Goal: Task Accomplishment & Management: Manage account settings

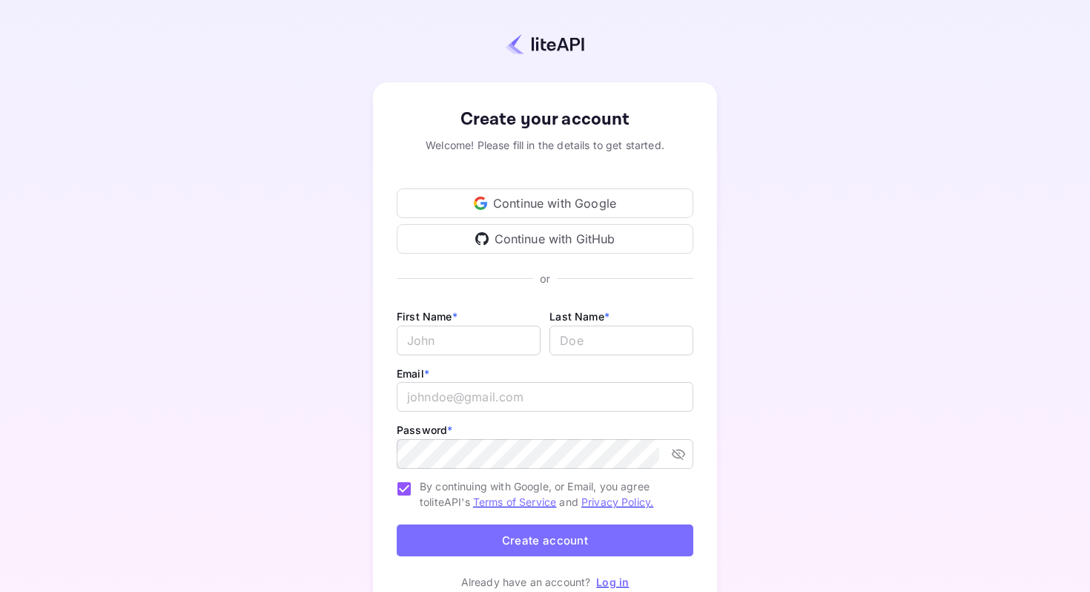
click at [566, 196] on div "Continue with Google" at bounding box center [545, 203] width 297 height 30
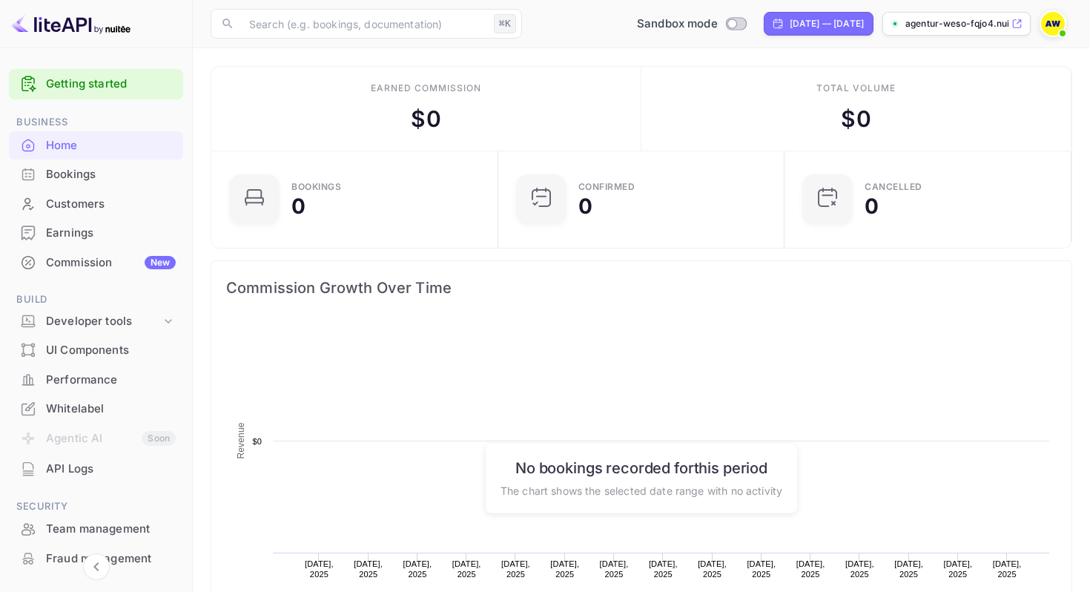
scroll to position [241, 278]
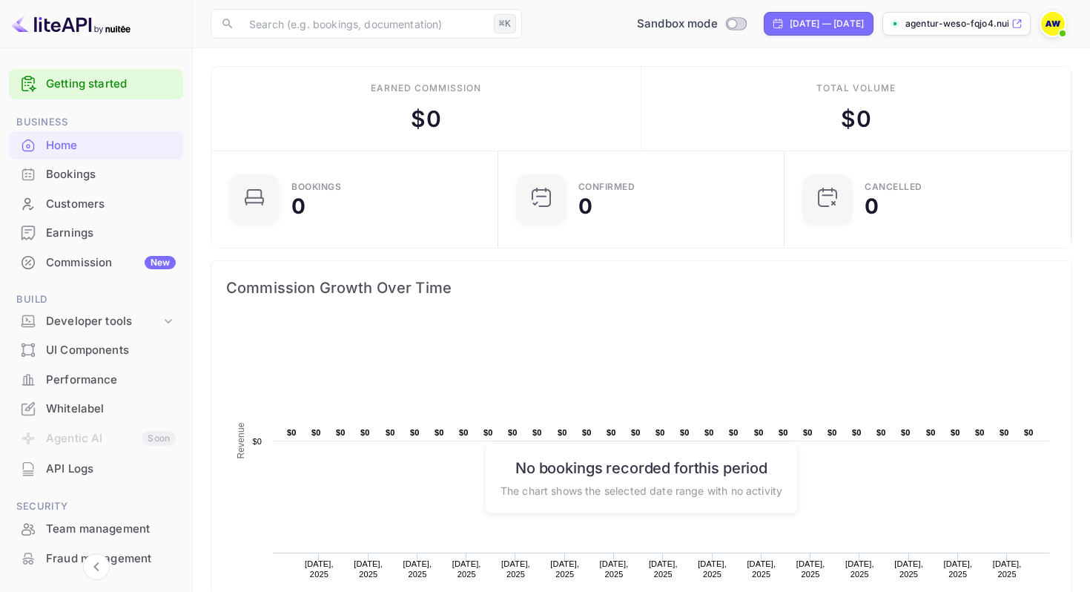
click at [1016, 20] on icon at bounding box center [1017, 24] width 8 height 8
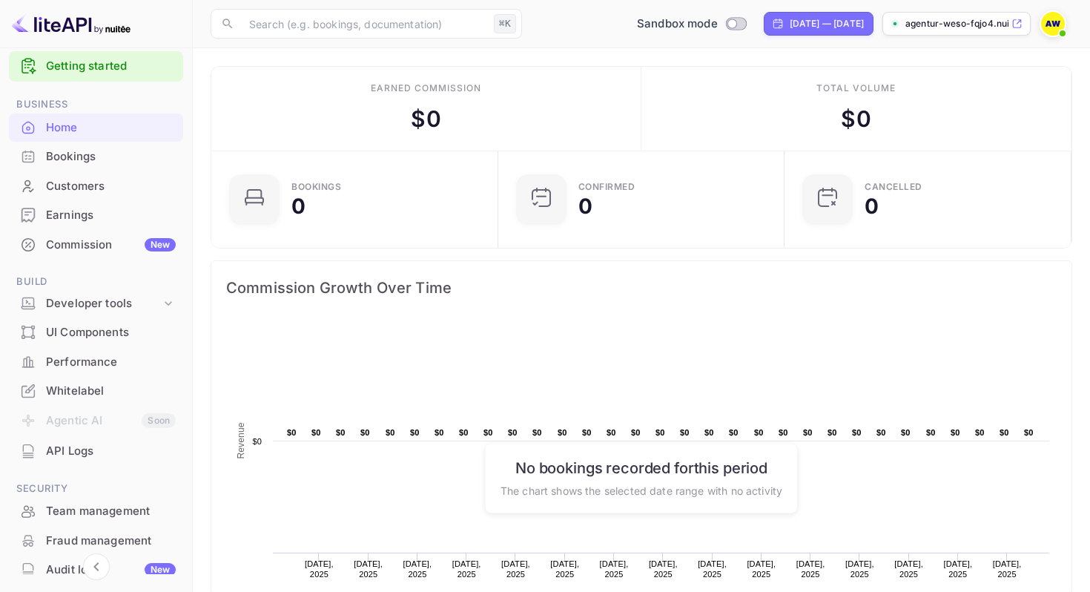
scroll to position [0, 0]
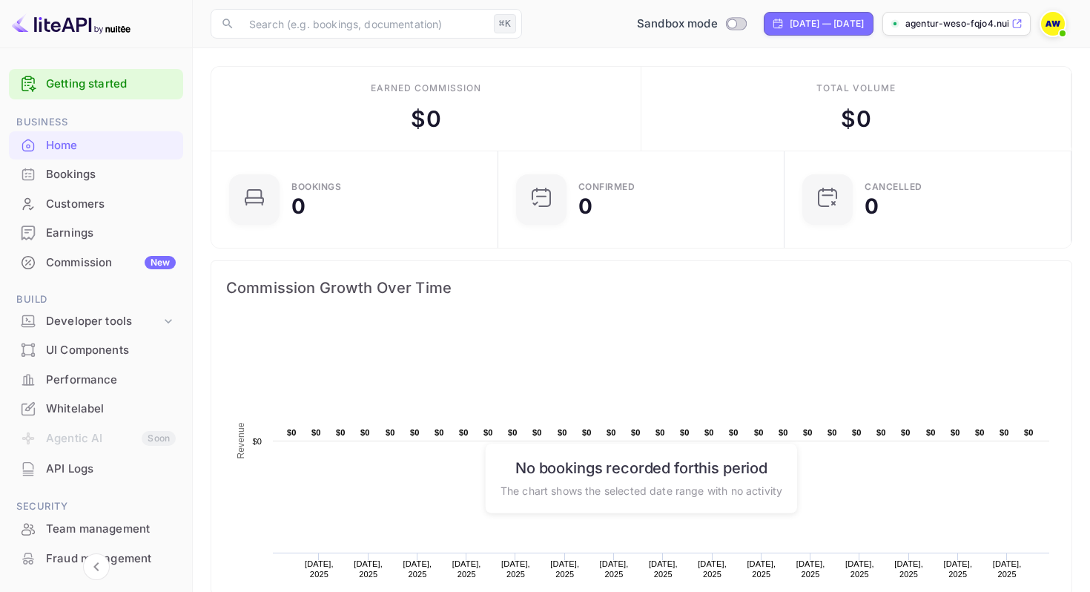
click at [1056, 22] on img at bounding box center [1053, 24] width 24 height 24
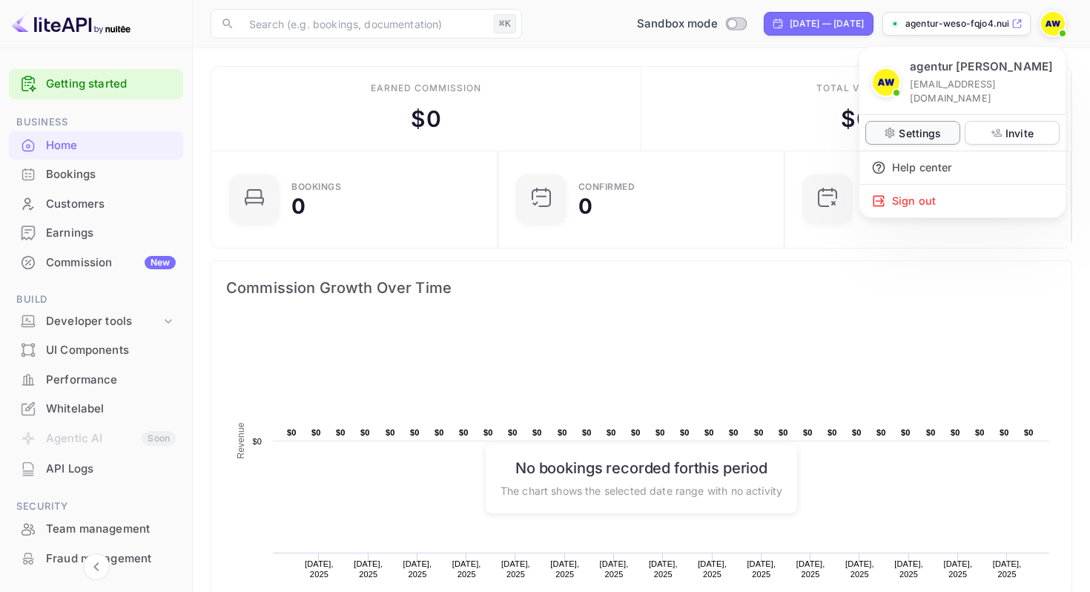
click at [892, 127] on icon at bounding box center [890, 133] width 12 height 12
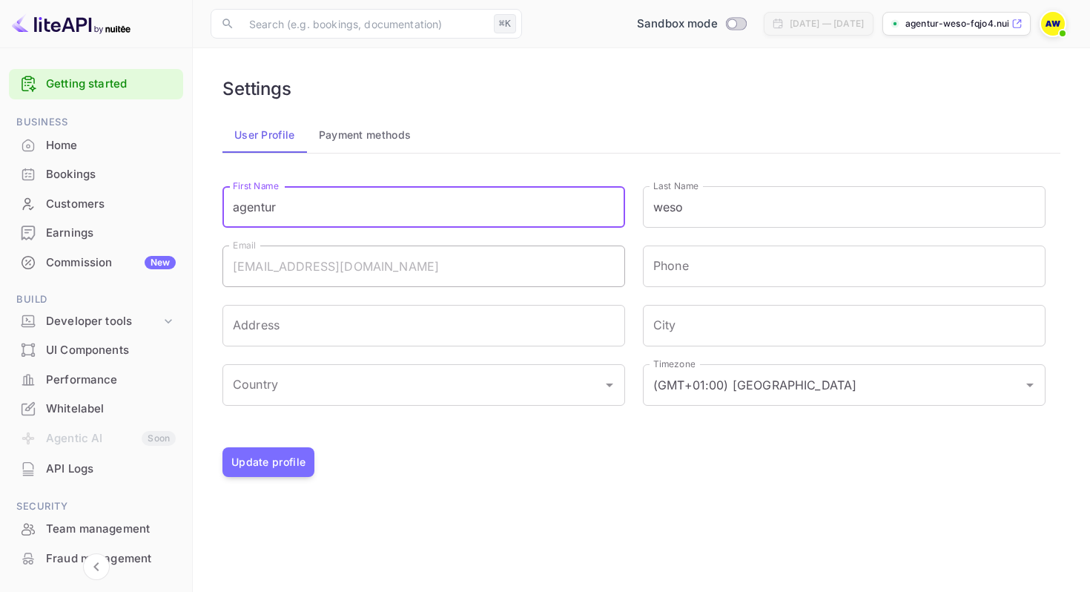
drag, startPoint x: 323, startPoint y: 209, endPoint x: 203, endPoint y: 209, distance: 120.1
click at [203, 209] on main "Settings User Profile Payment methods Signing in with google... First Name agen…" at bounding box center [641, 319] width 897 height 543
paste input "MyDolomitesStay"
type input "MyDolomitesStay"
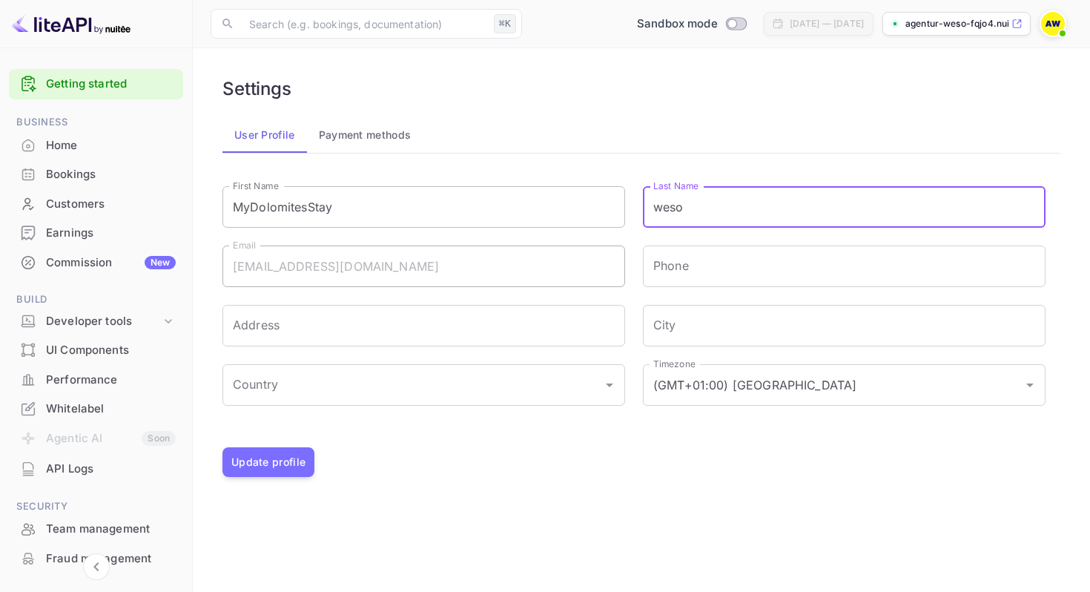
drag, startPoint x: 701, startPoint y: 213, endPoint x: 589, endPoint y: 213, distance: 111.9
click at [589, 213] on div "First Name MyDolomitesStay First Name Last Name weso Last Name Email agency.wes…" at bounding box center [625, 300] width 841 height 264
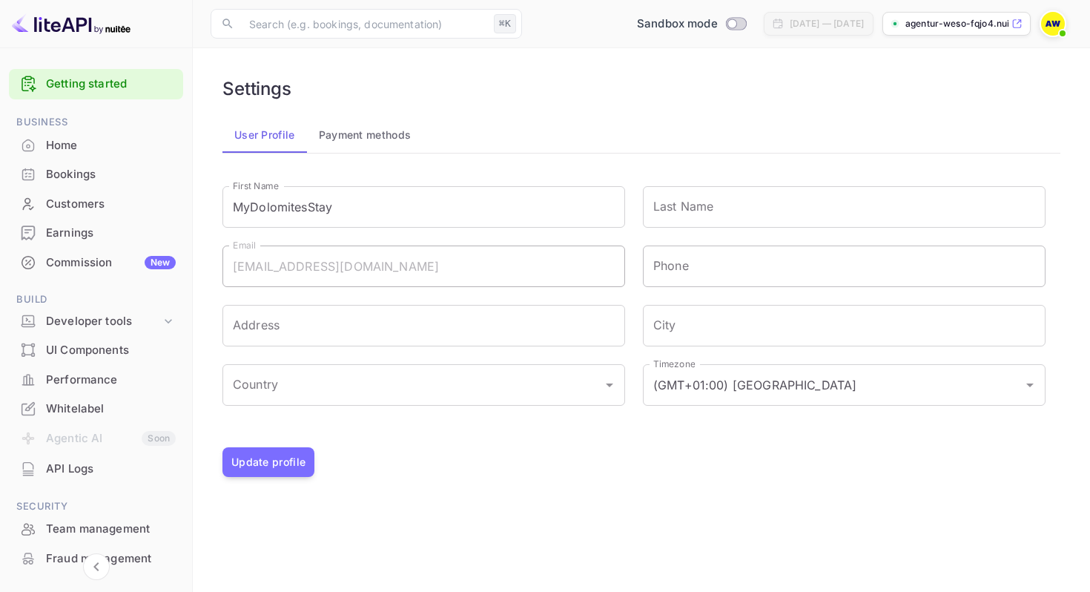
click at [729, 263] on input "Phone" at bounding box center [844, 266] width 403 height 42
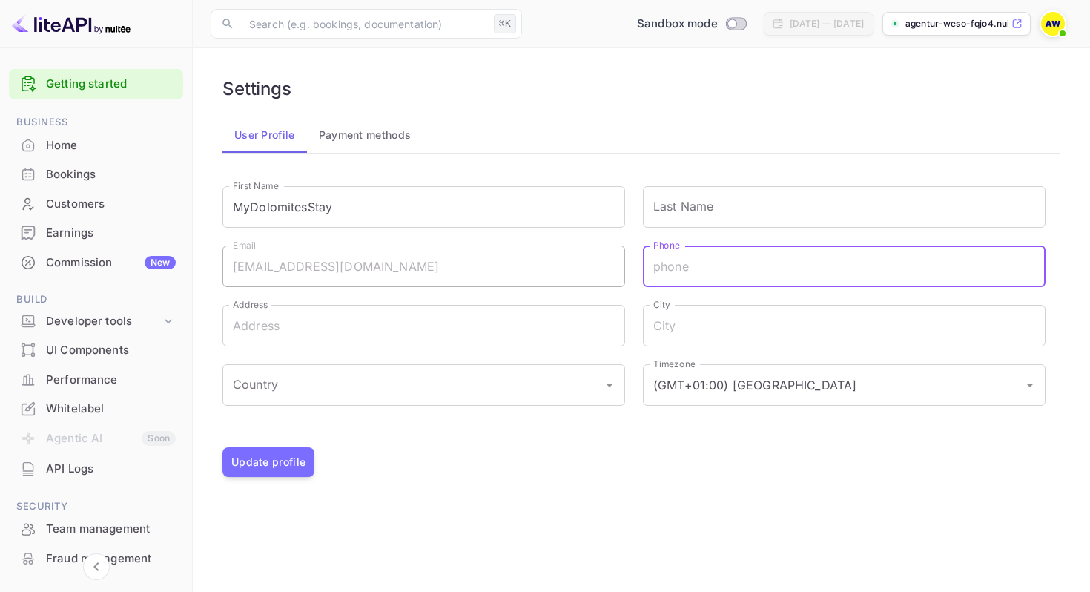
type input "+393392224214"
type input "Ade12, 48"
type input "Khdgv"
type input "Italien"
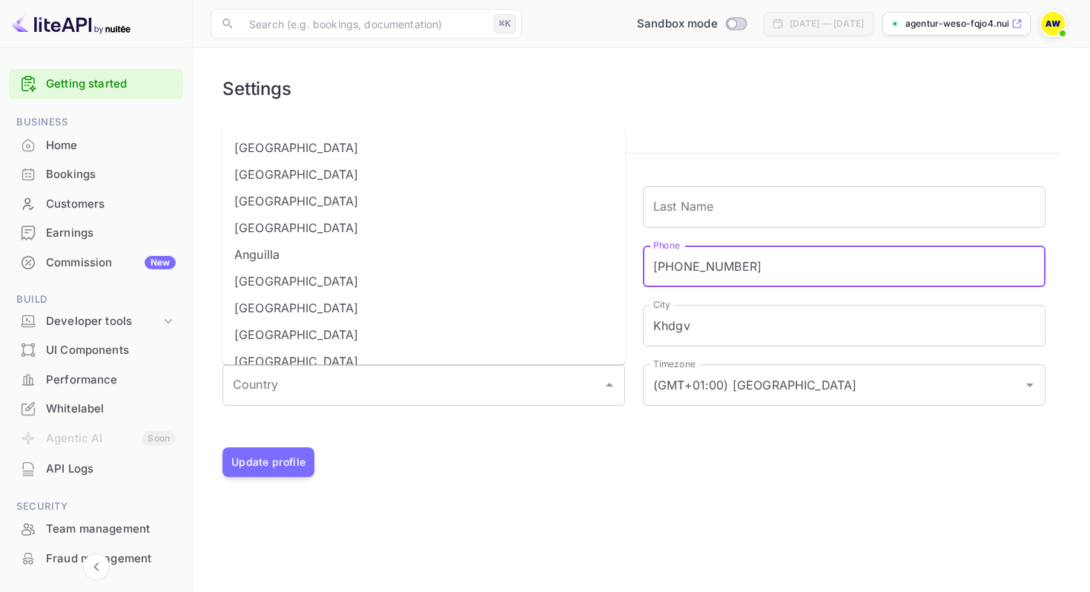
click at [472, 532] on main "Settings User Profile Payment methods Signing in with google... First Name MyDo…" at bounding box center [641, 319] width 897 height 543
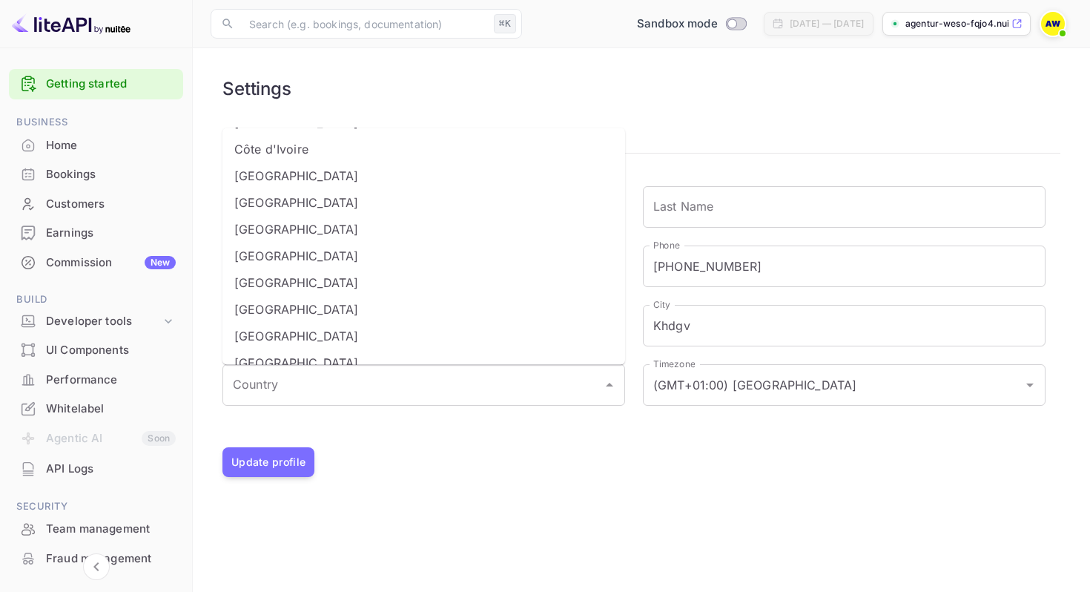
scroll to position [1157, 0]
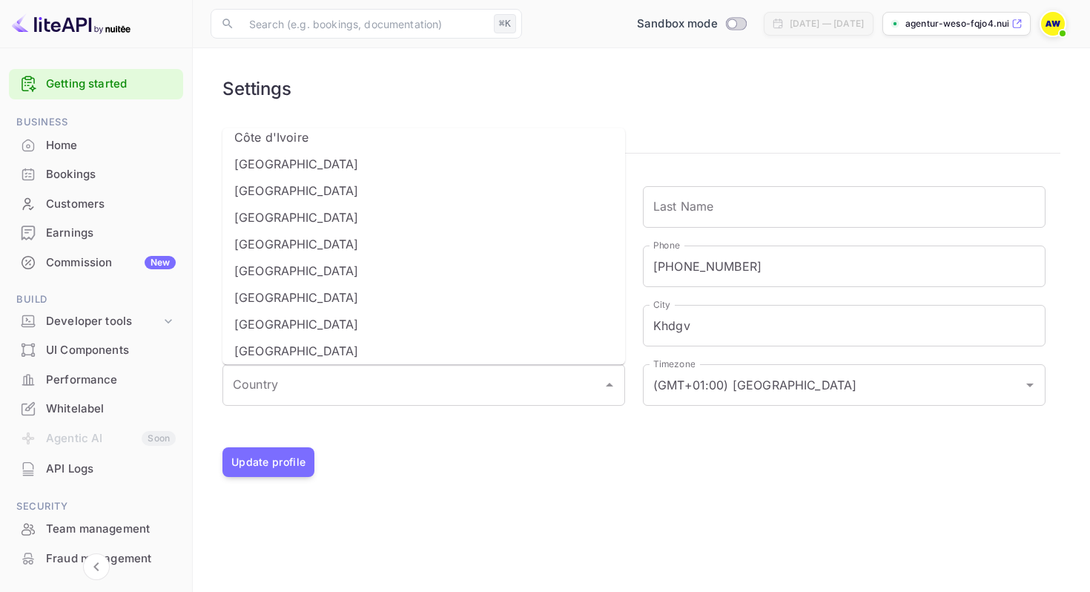
click at [502, 460] on div "Update profile" at bounding box center [641, 462] width 838 height 30
click at [650, 388] on input "(GMT+01:00) Madrid" at bounding box center [823, 385] width 348 height 28
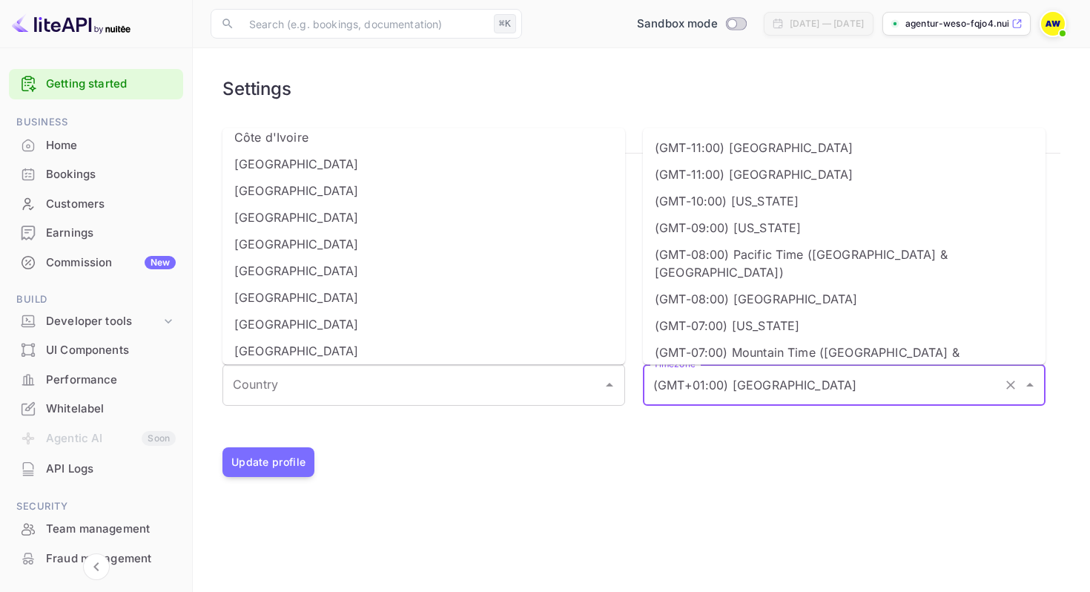
click at [601, 492] on main "Settings User Profile Payment methods Signing in with google... First Name MyDo…" at bounding box center [641, 319] width 897 height 543
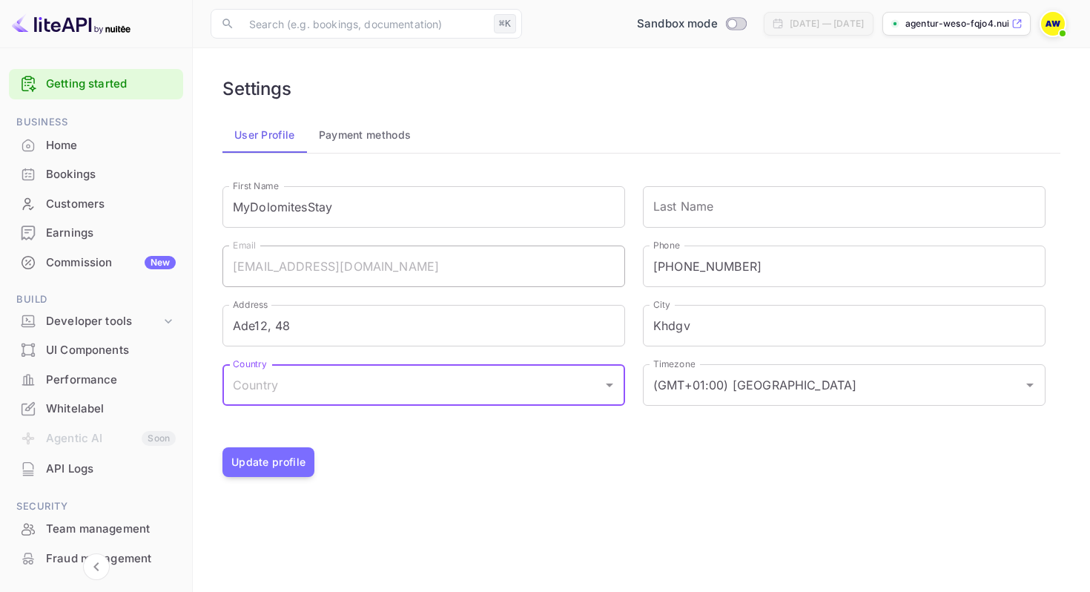
click at [525, 384] on input "Country" at bounding box center [412, 385] width 367 height 28
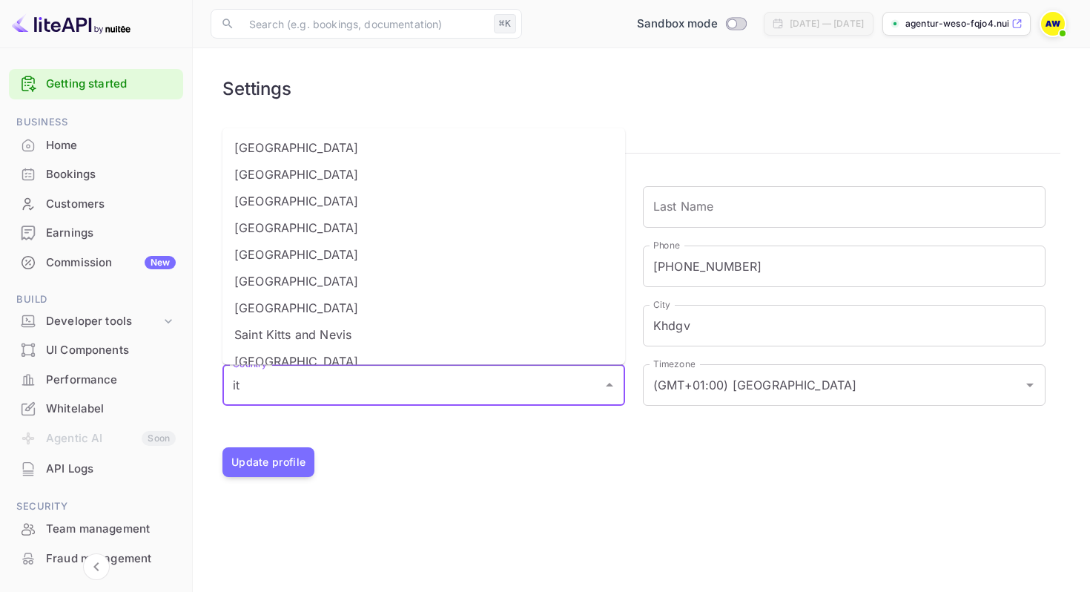
click at [327, 304] on li "Italy" at bounding box center [423, 307] width 403 height 27
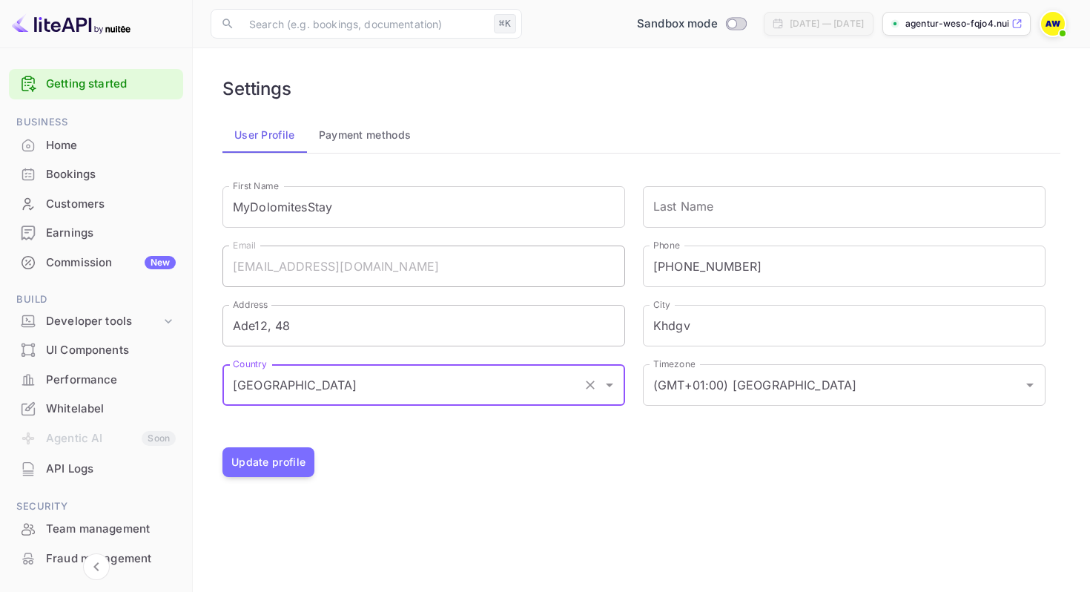
type input "Italy"
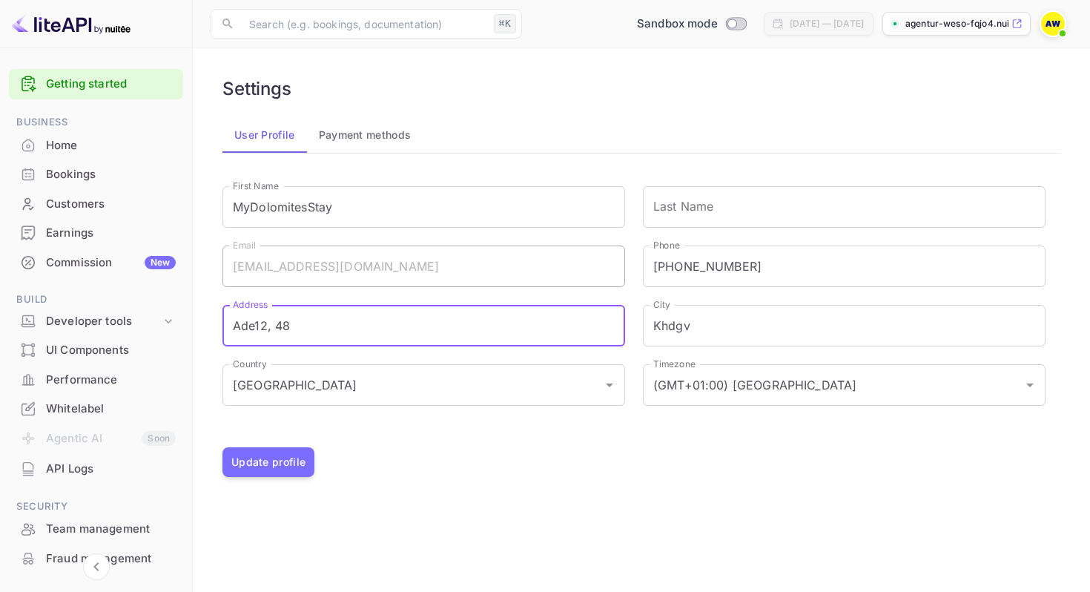
click at [337, 325] on input "Ade12, 48" at bounding box center [423, 326] width 403 height 42
drag, startPoint x: 337, startPoint y: 325, endPoint x: 184, endPoint y: 323, distance: 152.7
click at [184, 323] on div "Getting started Business Home Bookings Customers Earnings Commission New Build …" at bounding box center [545, 296] width 1090 height 592
type input "via daunei 84"
click at [675, 331] on input "Khdgv" at bounding box center [844, 326] width 403 height 42
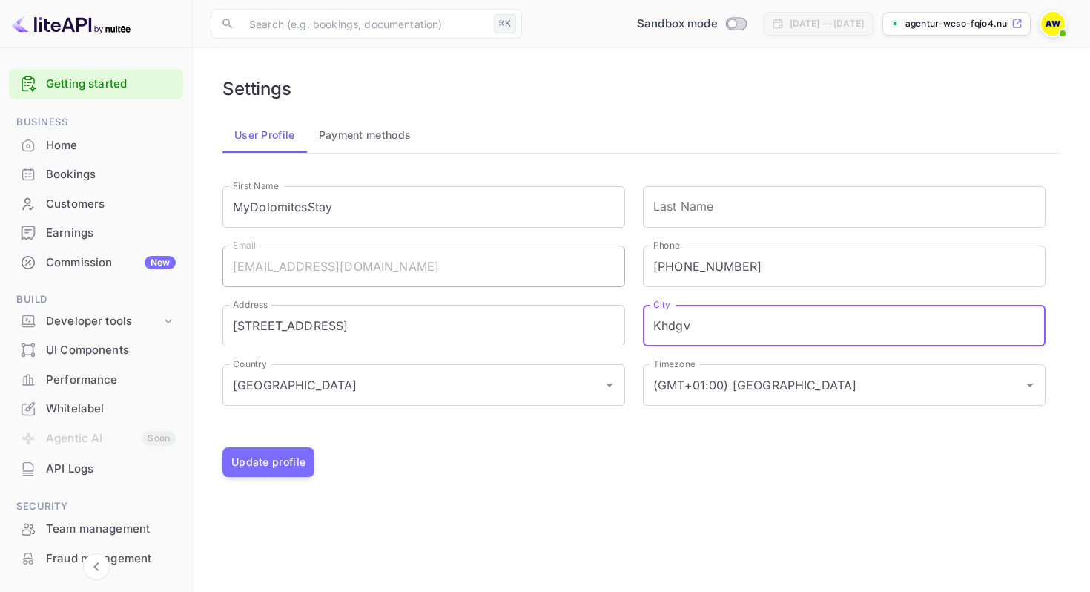
click at [675, 331] on input "Khdgv" at bounding box center [844, 326] width 403 height 42
type input "selva"
click at [703, 442] on div "Signing in with google... First Name MyDolomitesStay First Name Last Name Last …" at bounding box center [641, 309] width 838 height 276
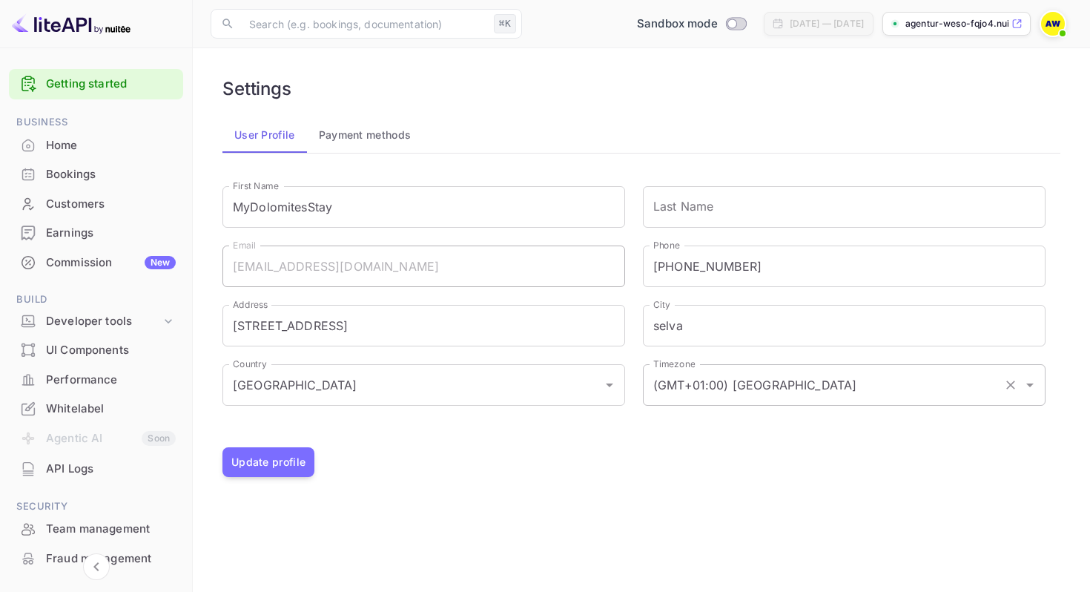
click at [727, 403] on div "(GMT+01:00) Madrid Timezone" at bounding box center [844, 385] width 403 height 42
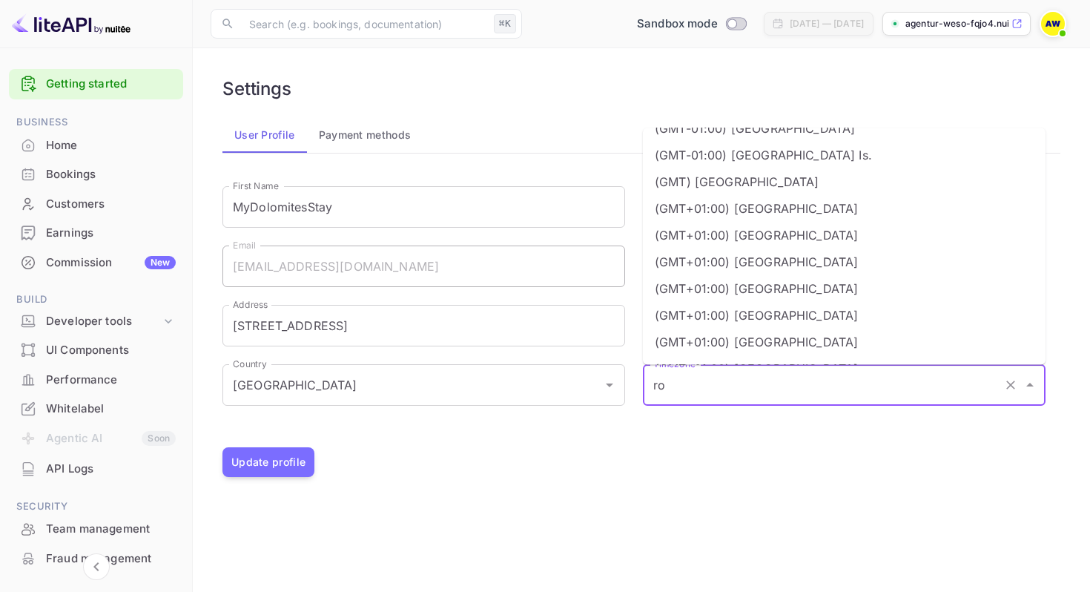
scroll to position [0, 0]
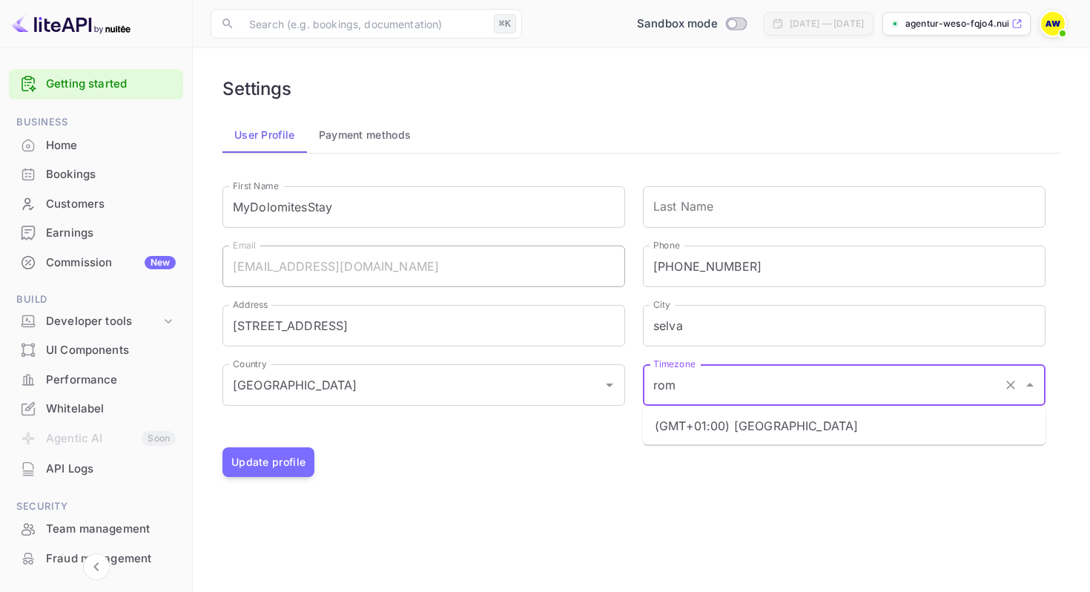
click at [749, 431] on li "(GMT+01:00) Rome" at bounding box center [844, 425] width 403 height 27
type input "(GMT+01:00) Rome"
click at [247, 464] on button "Update profile" at bounding box center [268, 462] width 92 height 30
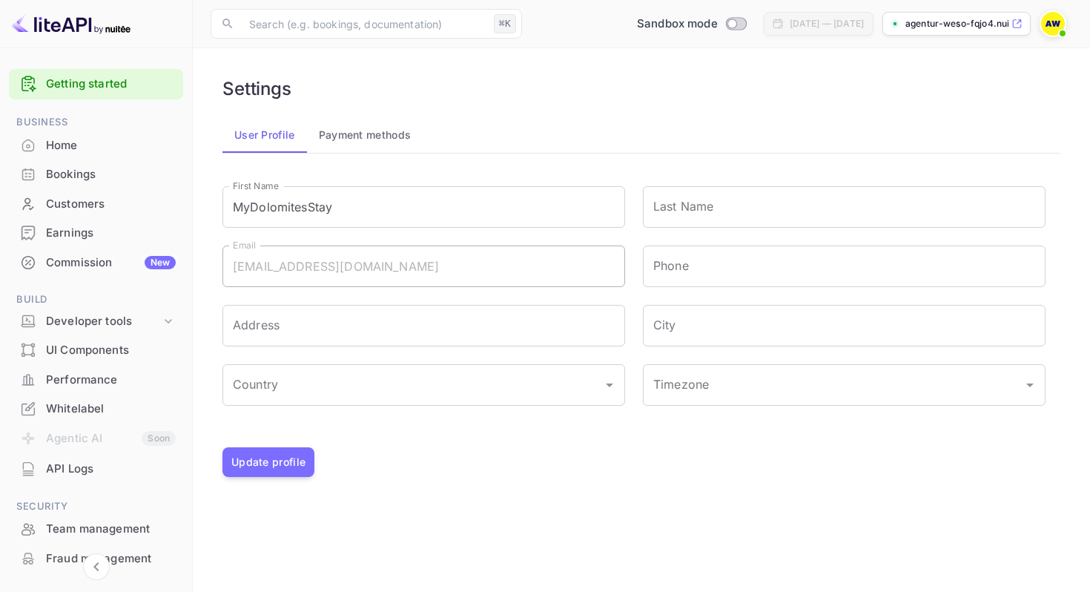
click at [93, 145] on div "Home" at bounding box center [111, 145] width 130 height 17
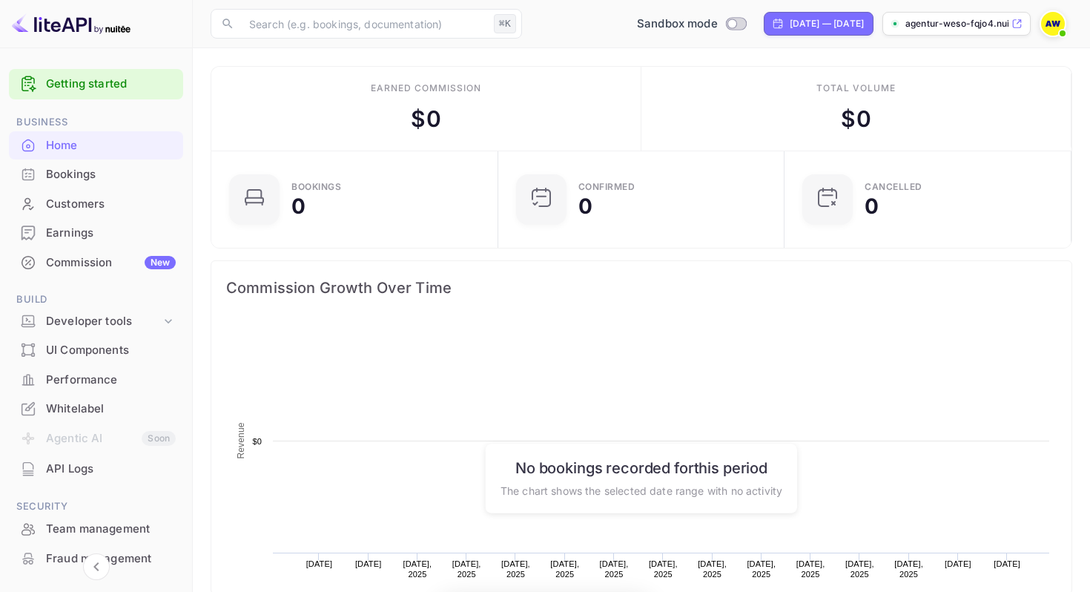
scroll to position [241, 278]
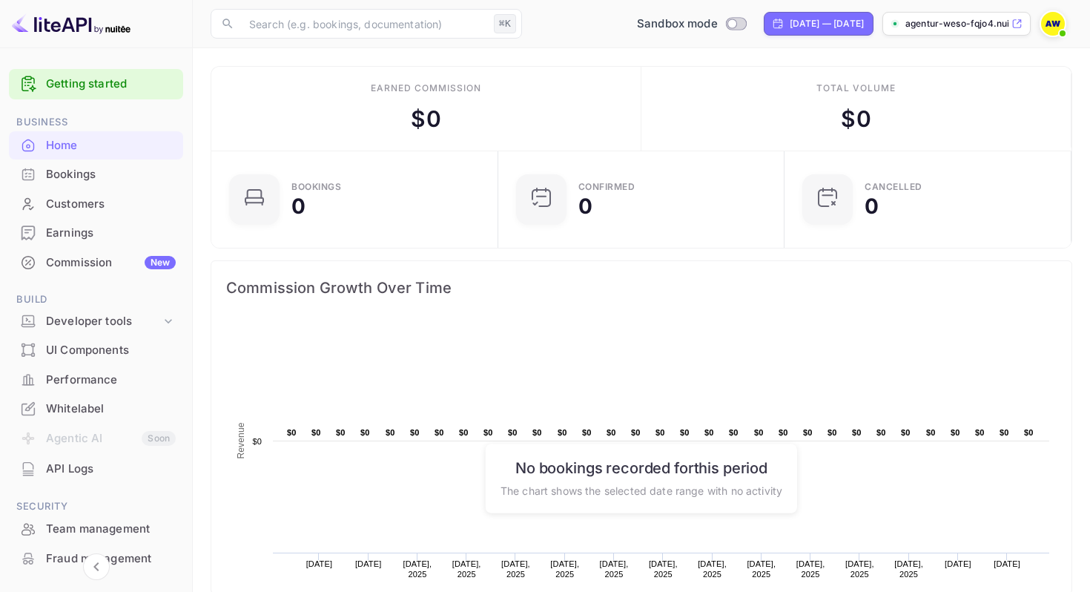
click at [1052, 26] on img at bounding box center [1053, 24] width 24 height 24
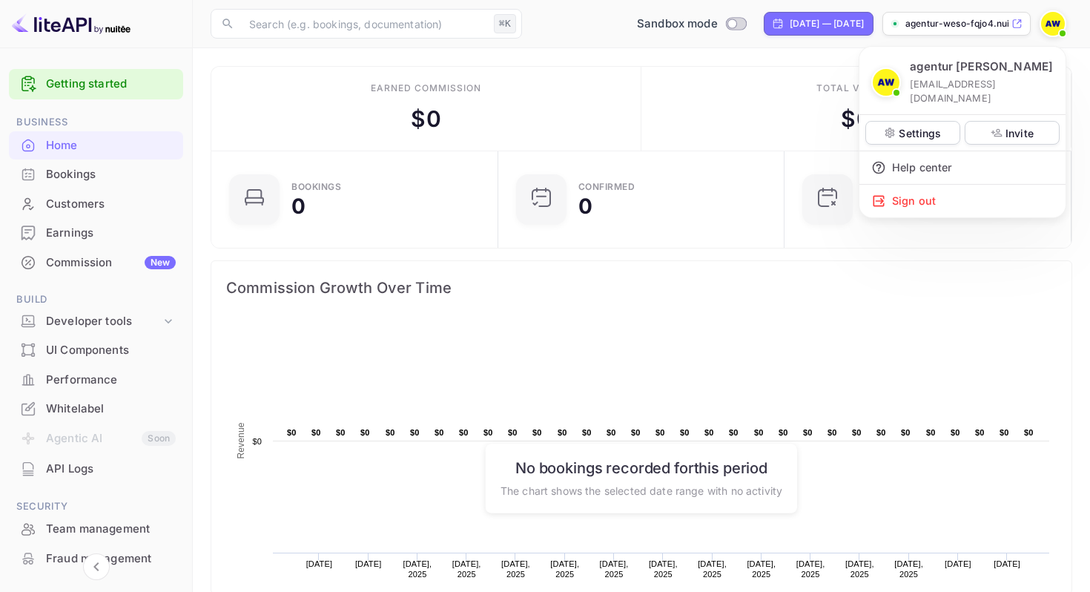
click at [821, 351] on div at bounding box center [545, 296] width 1090 height 592
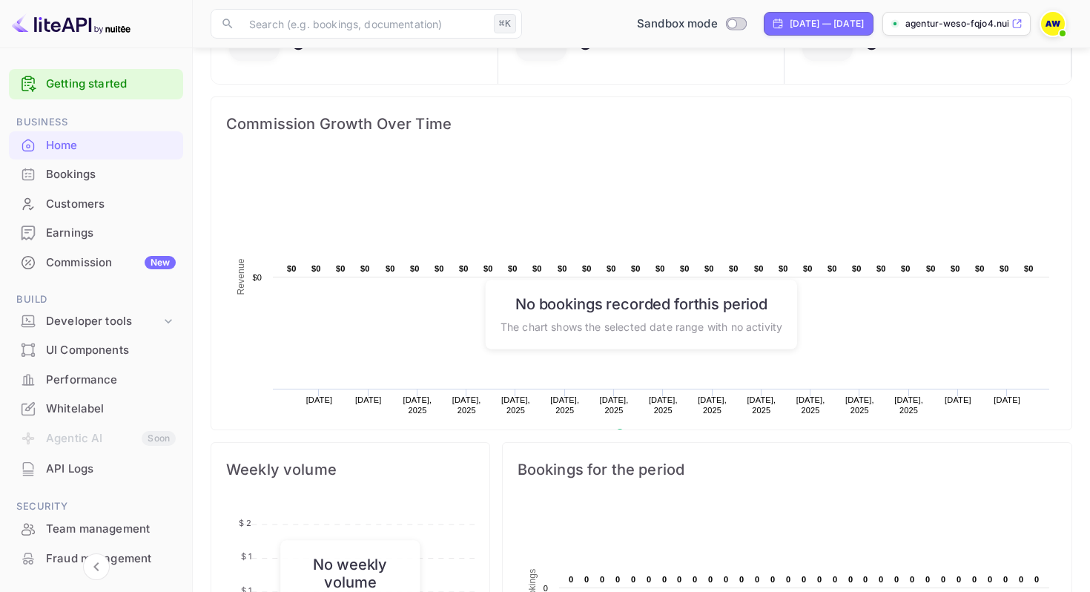
scroll to position [193, 0]
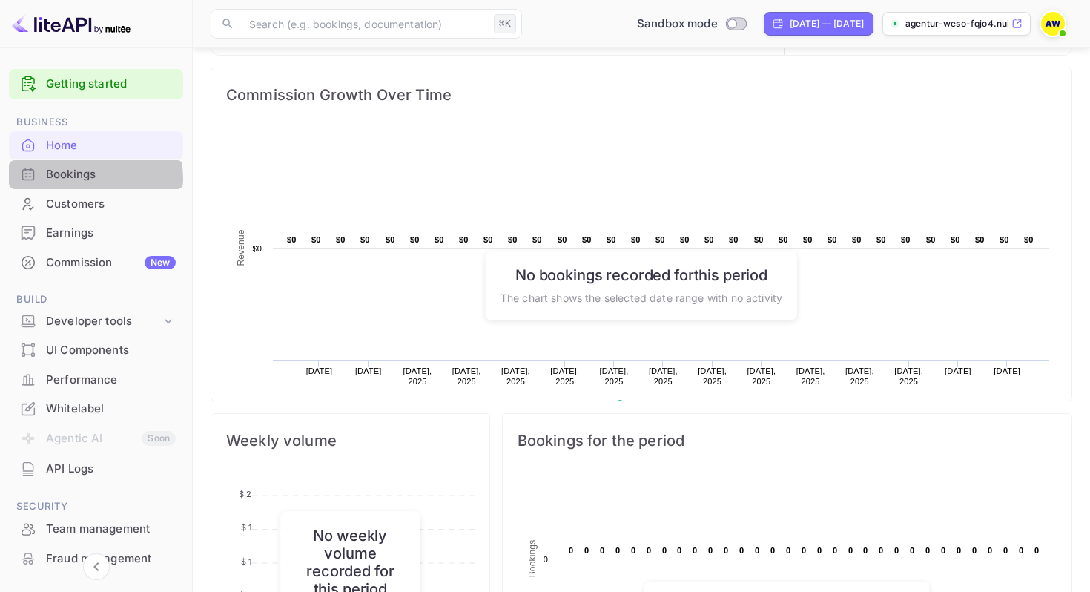
click at [90, 179] on div "Bookings" at bounding box center [111, 174] width 130 height 17
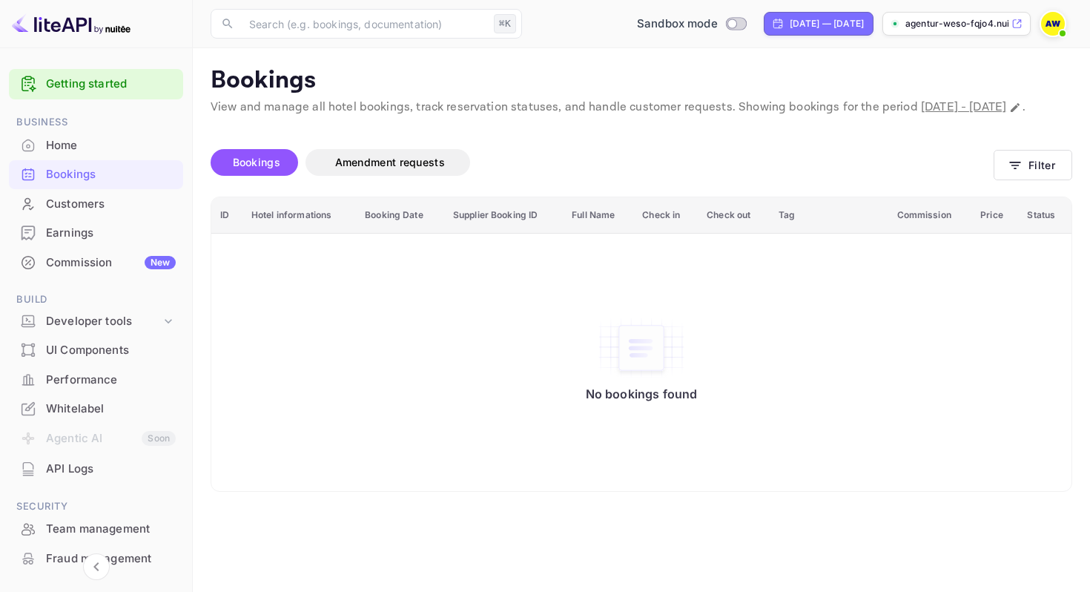
click at [85, 201] on div "Customers" at bounding box center [111, 204] width 130 height 17
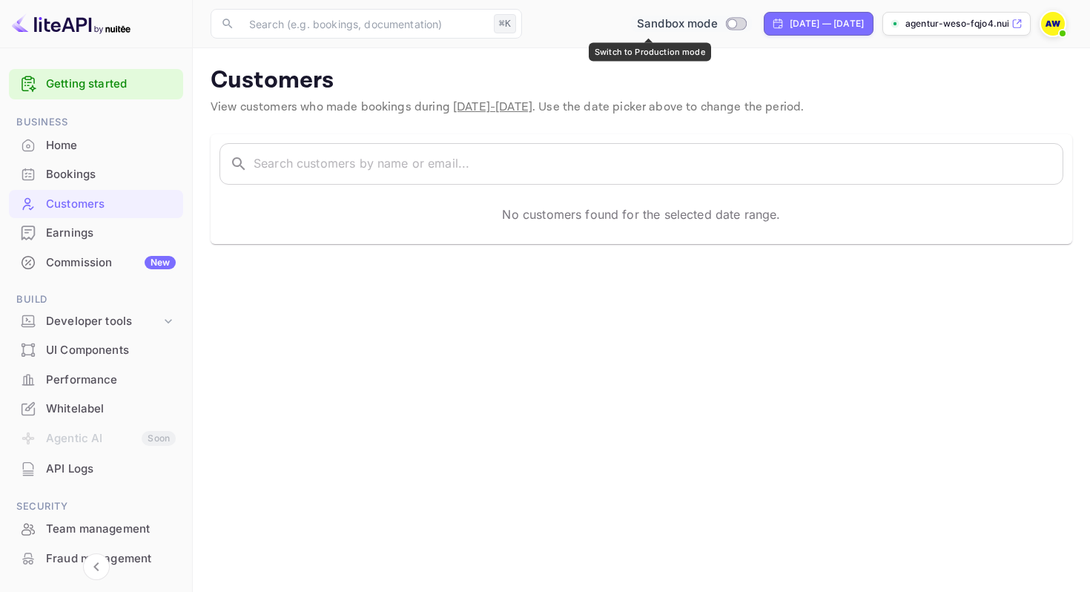
click at [717, 26] on input "Switch to Production mode" at bounding box center [732, 24] width 30 height 10
checkbox input "false"
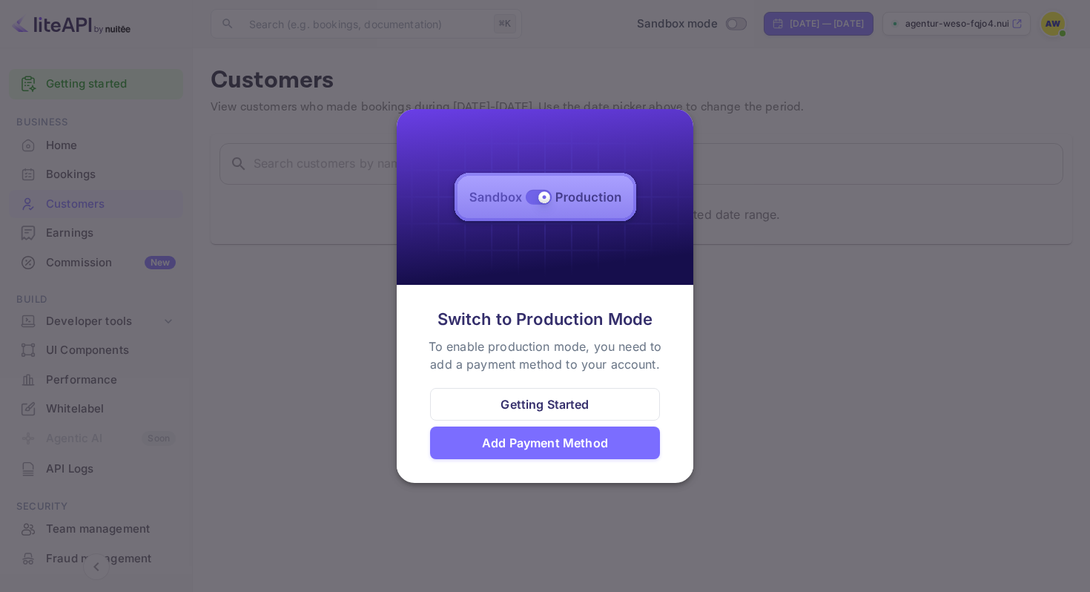
click at [560, 494] on div at bounding box center [545, 296] width 1090 height 592
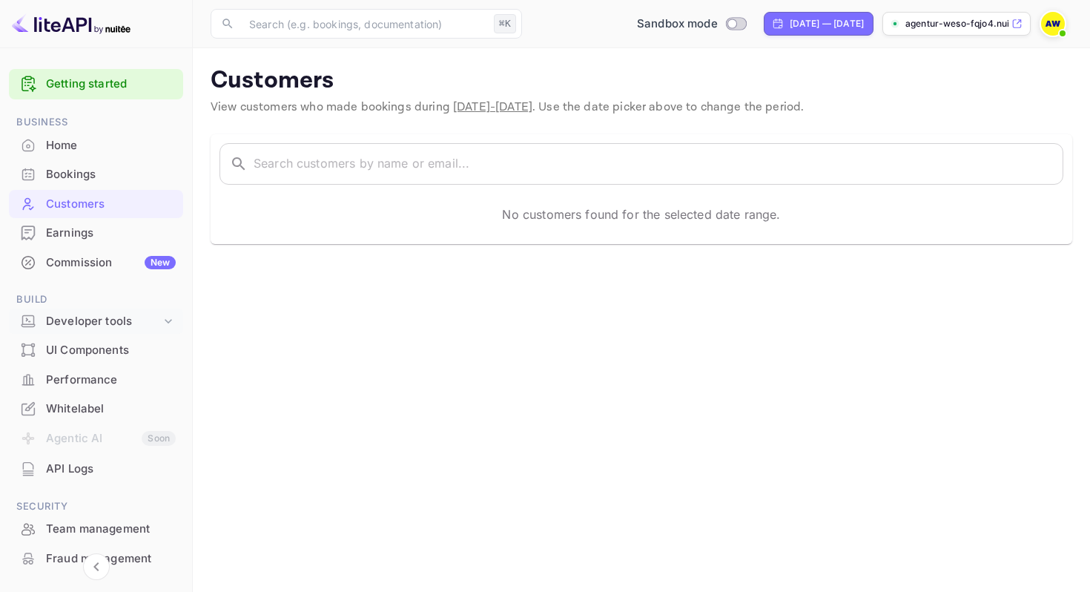
click at [103, 319] on div "Developer tools" at bounding box center [103, 321] width 115 height 17
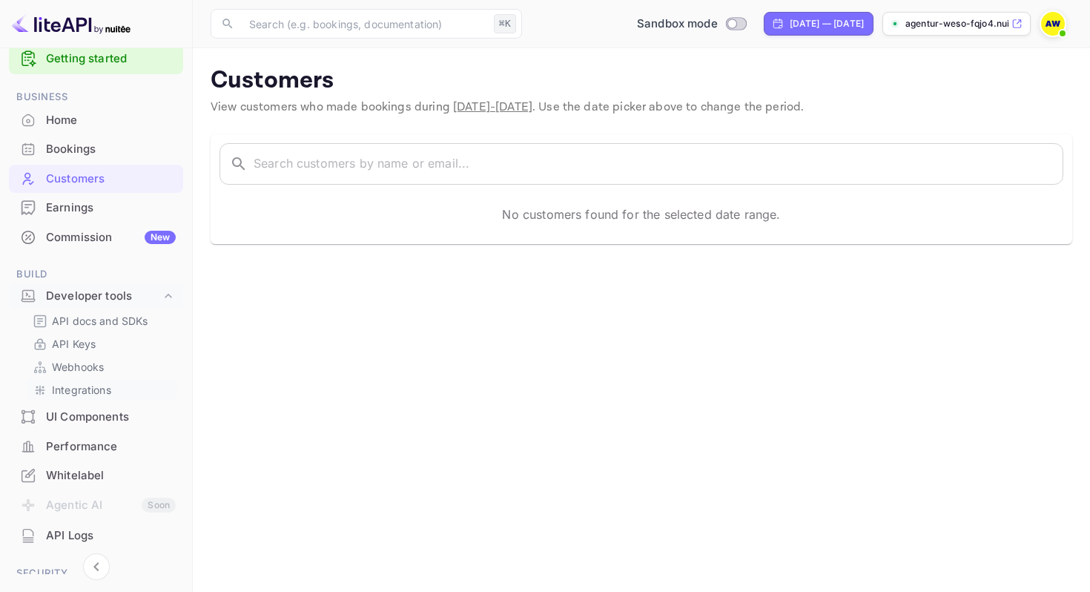
scroll to position [27, 0]
click at [89, 414] on div "UI Components" at bounding box center [111, 415] width 130 height 17
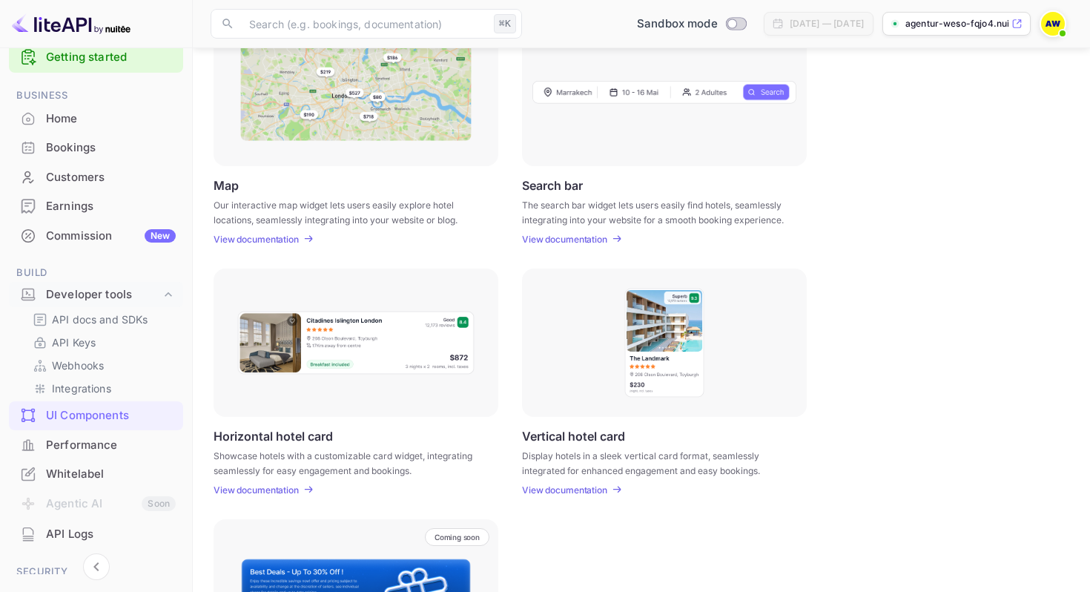
scroll to position [407, 0]
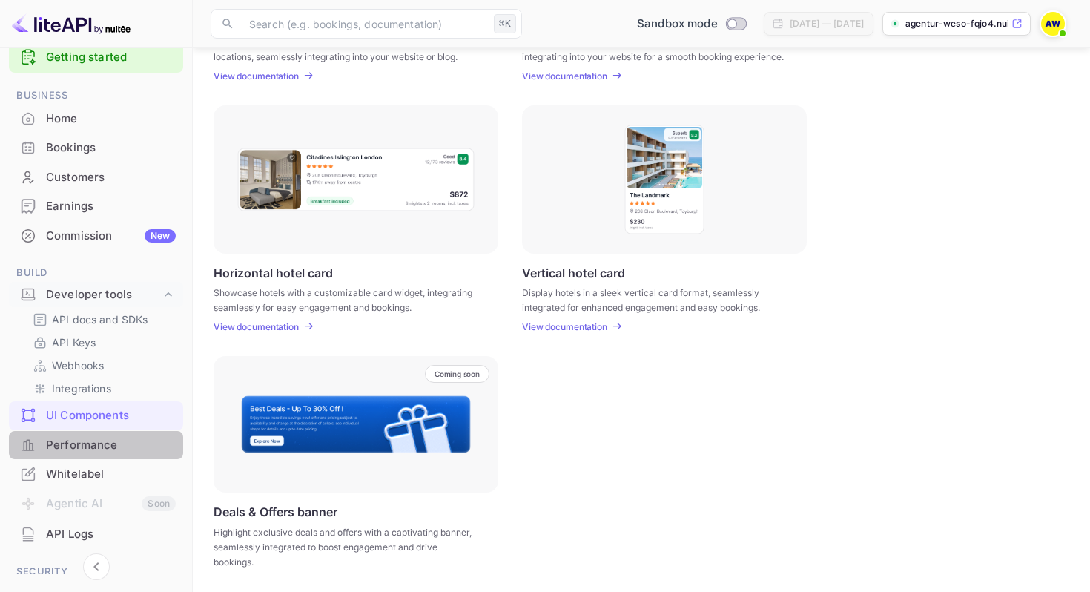
click at [111, 432] on div "Performance" at bounding box center [96, 445] width 174 height 29
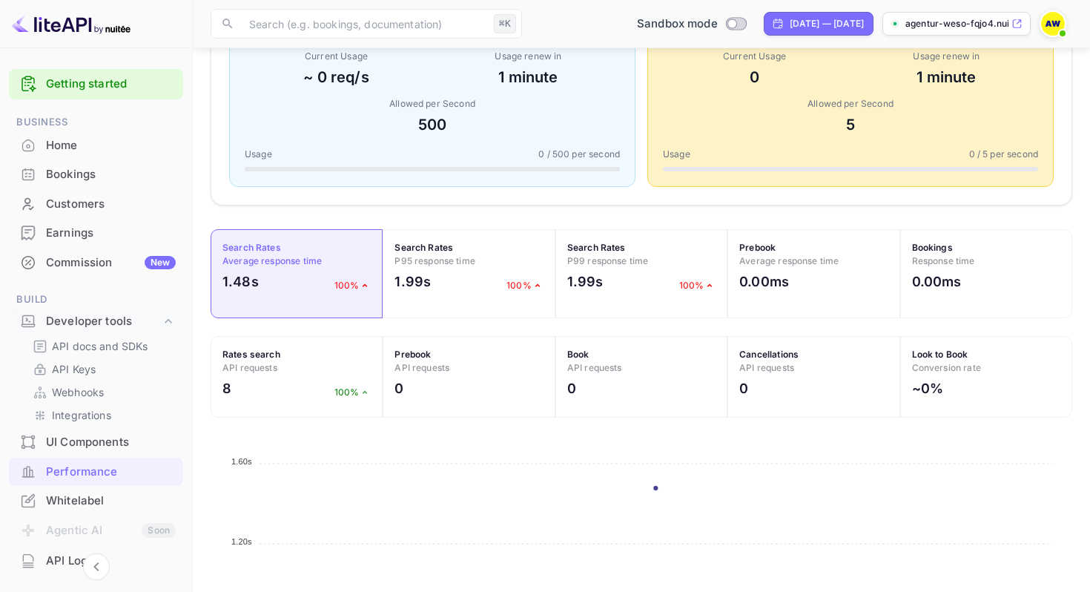
click at [1021, 24] on icon at bounding box center [1016, 24] width 11 height 10
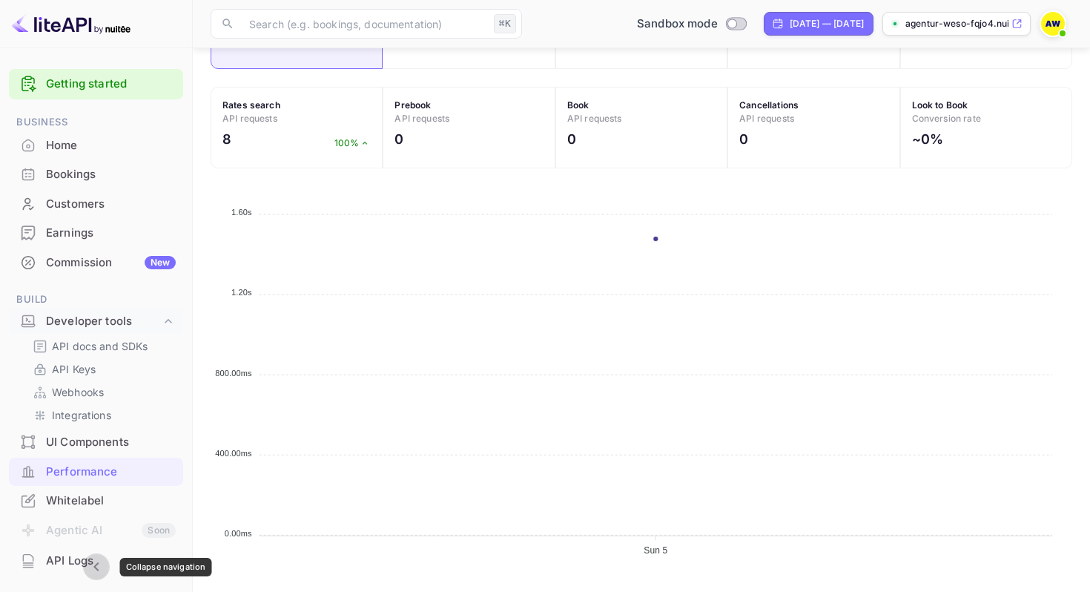
click at [91, 569] on icon "Collapse navigation" at bounding box center [96, 566] width 18 height 18
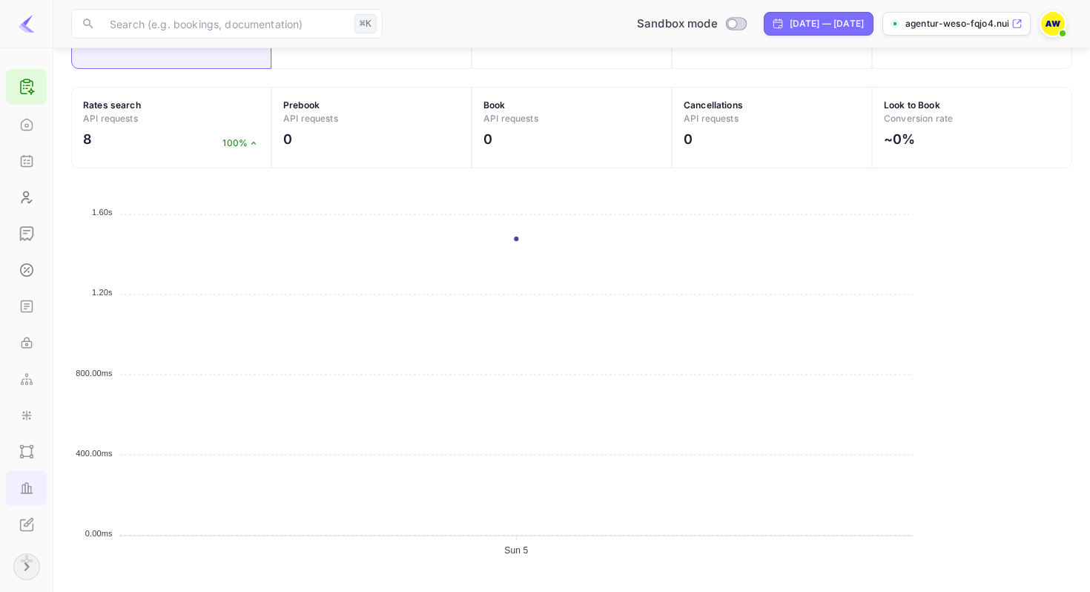
scroll to position [1, 1]
click at [19, 563] on icon "Expand navigation" at bounding box center [27, 566] width 18 height 18
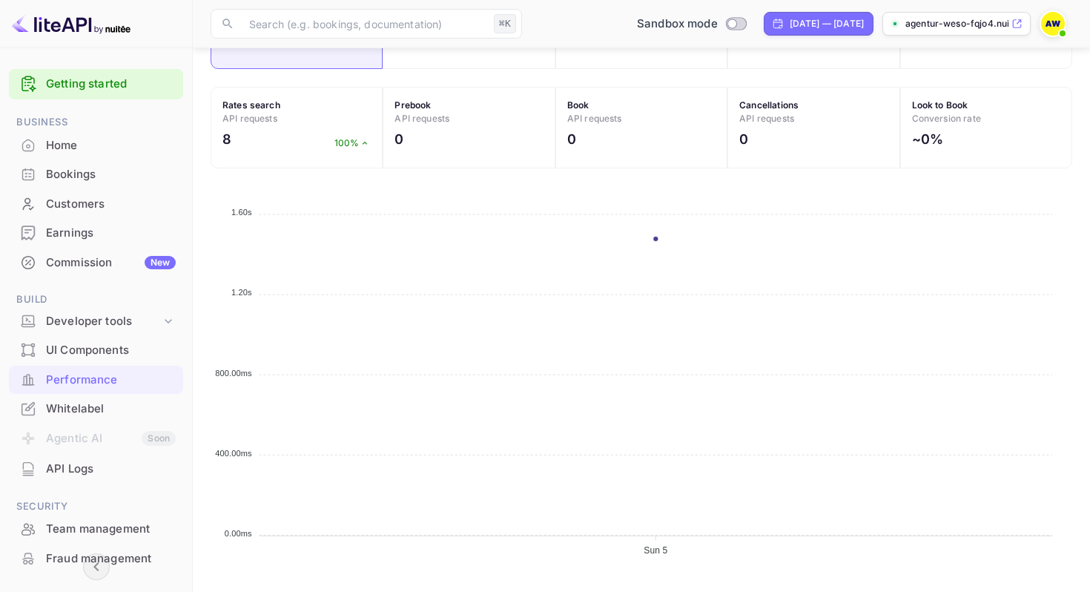
click at [99, 82] on link "Getting started" at bounding box center [111, 84] width 130 height 17
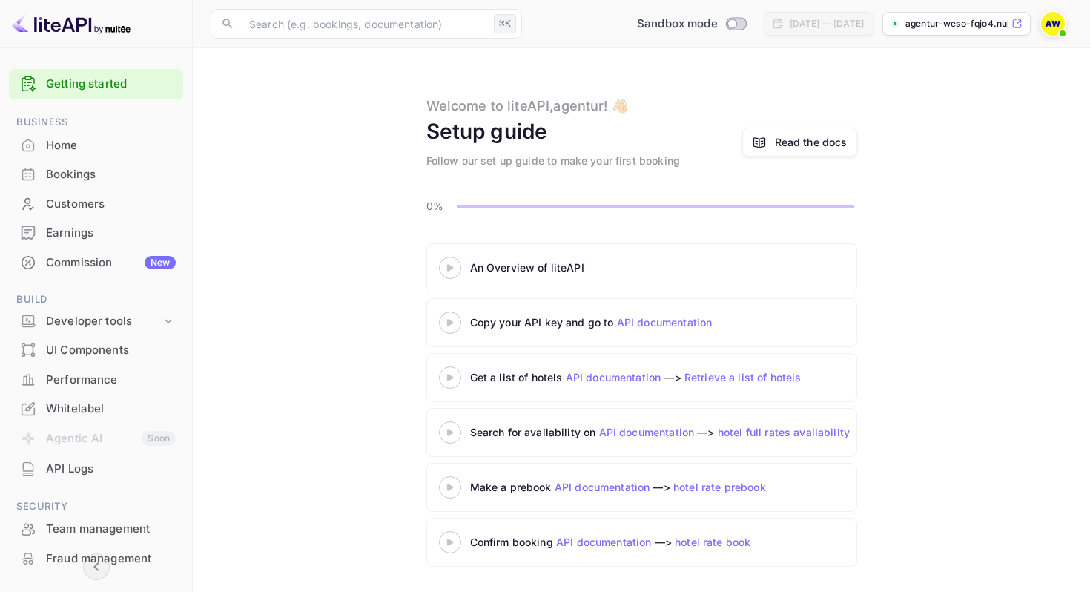
click at [453, 266] on icon at bounding box center [450, 267] width 52 height 7
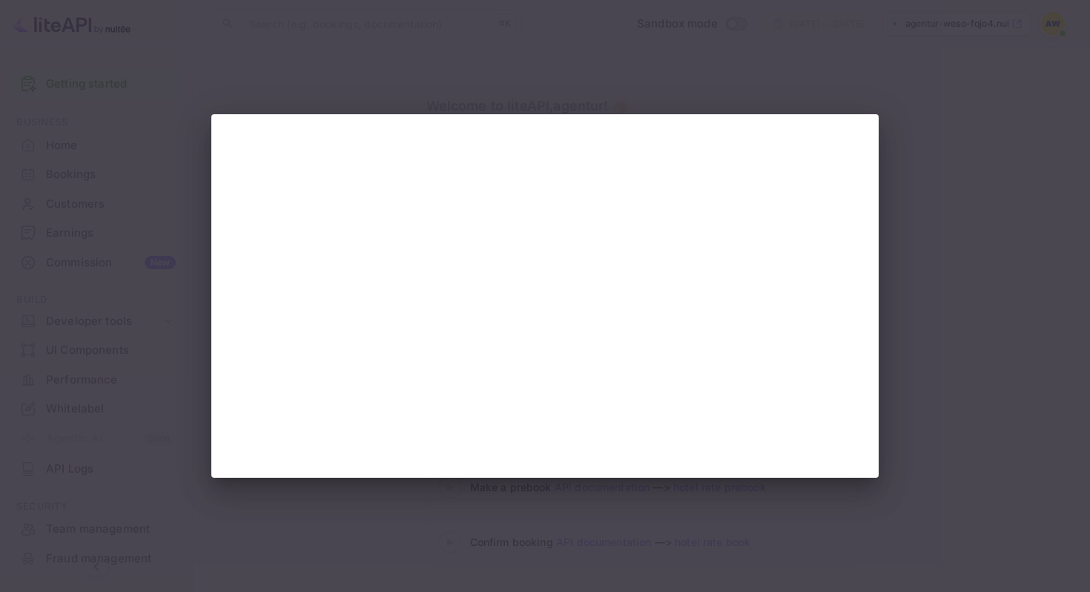
click at [905, 314] on div at bounding box center [545, 296] width 1090 height 592
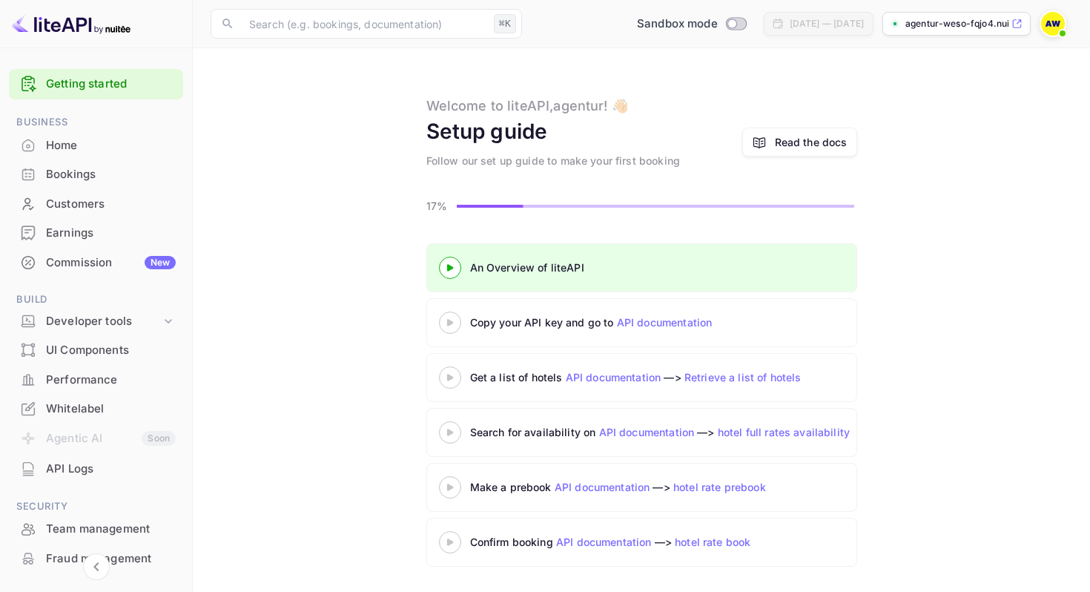
click at [448, 319] on 3 at bounding box center [449, 322] width 6 height 7
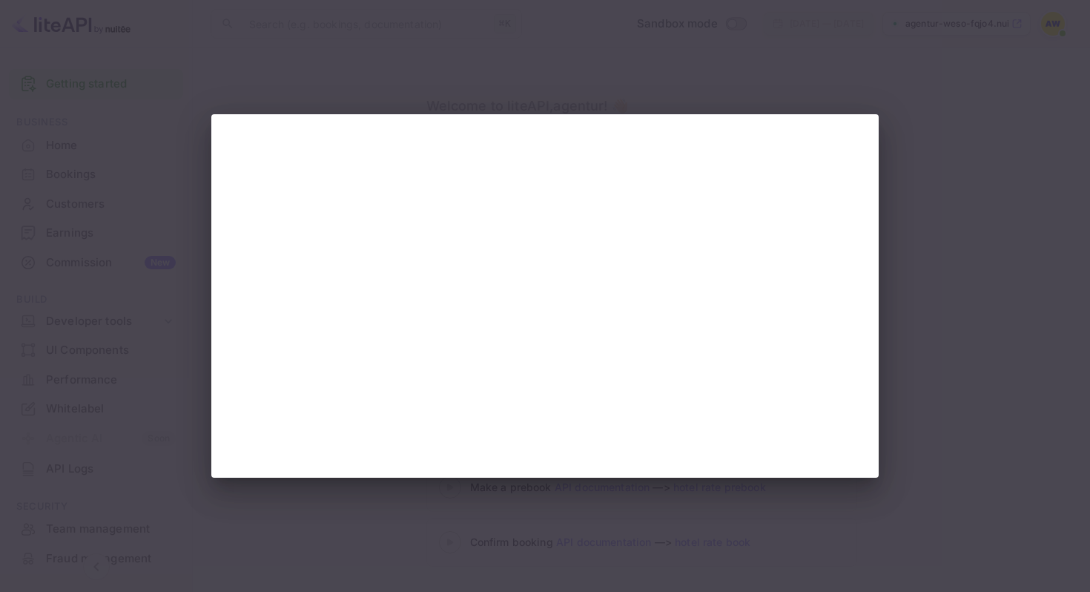
click at [955, 326] on div at bounding box center [545, 296] width 1090 height 592
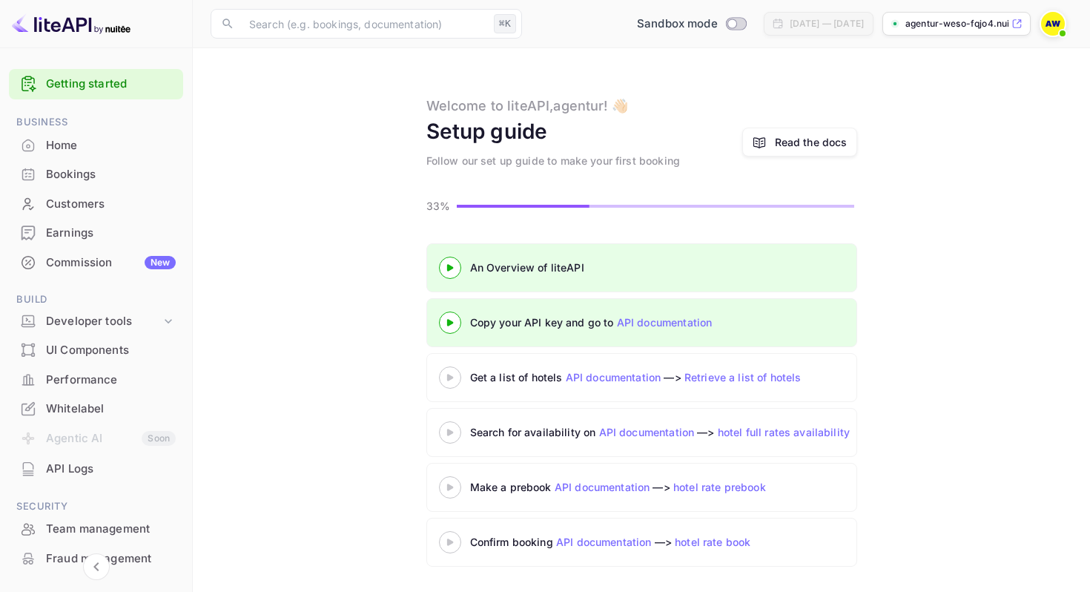
click at [435, 376] on icon at bounding box center [450, 377] width 52 height 7
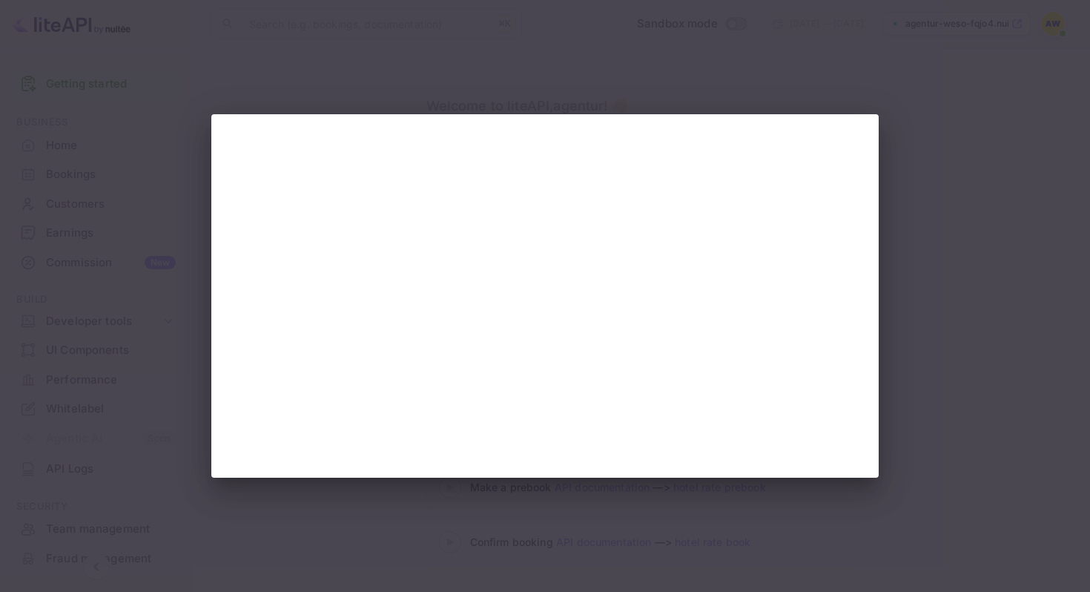
click at [963, 318] on div at bounding box center [545, 296] width 1090 height 592
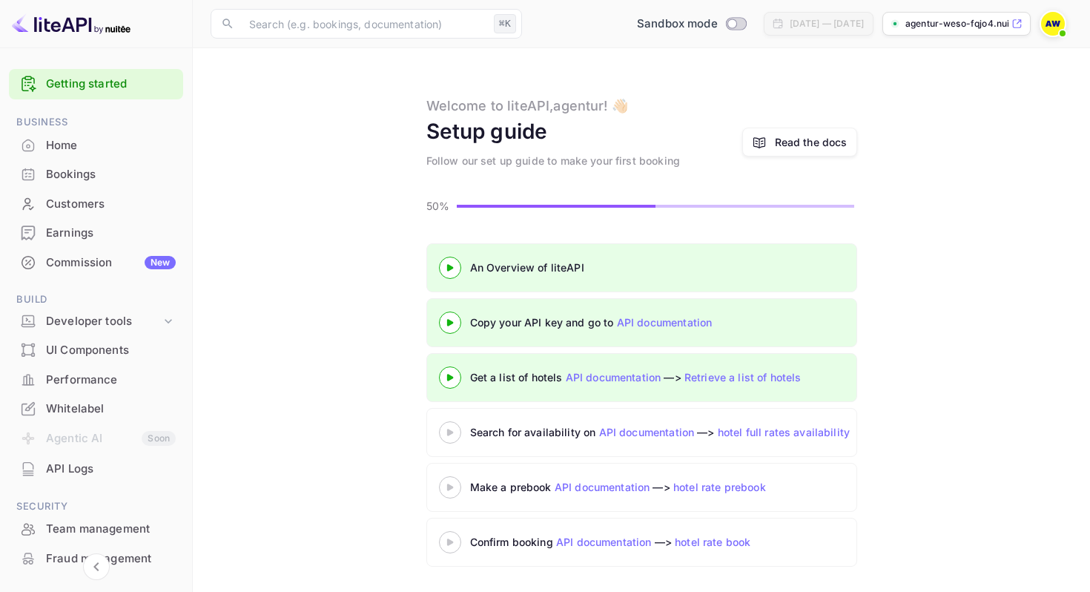
click at [448, 431] on 3 at bounding box center [449, 431] width 6 height 7
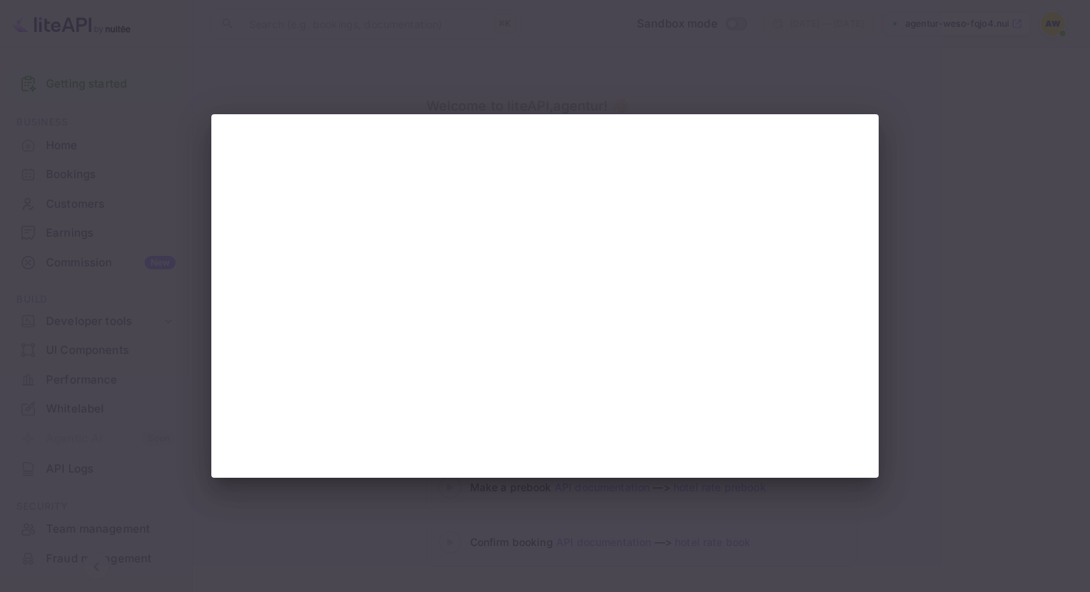
click at [1009, 380] on div at bounding box center [545, 296] width 1090 height 592
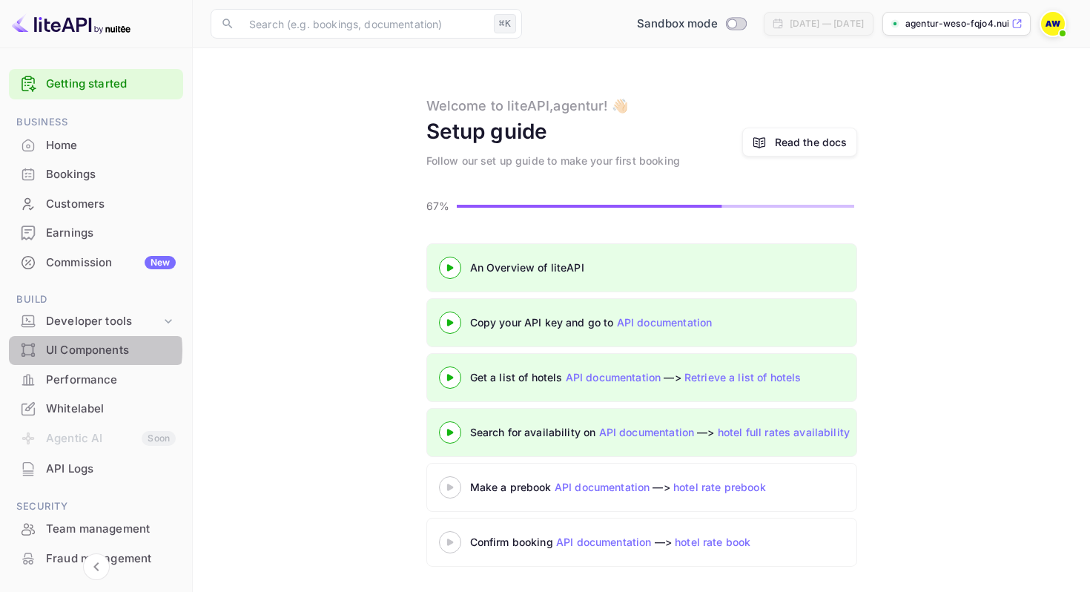
click at [86, 350] on div "UI Components" at bounding box center [111, 350] width 130 height 17
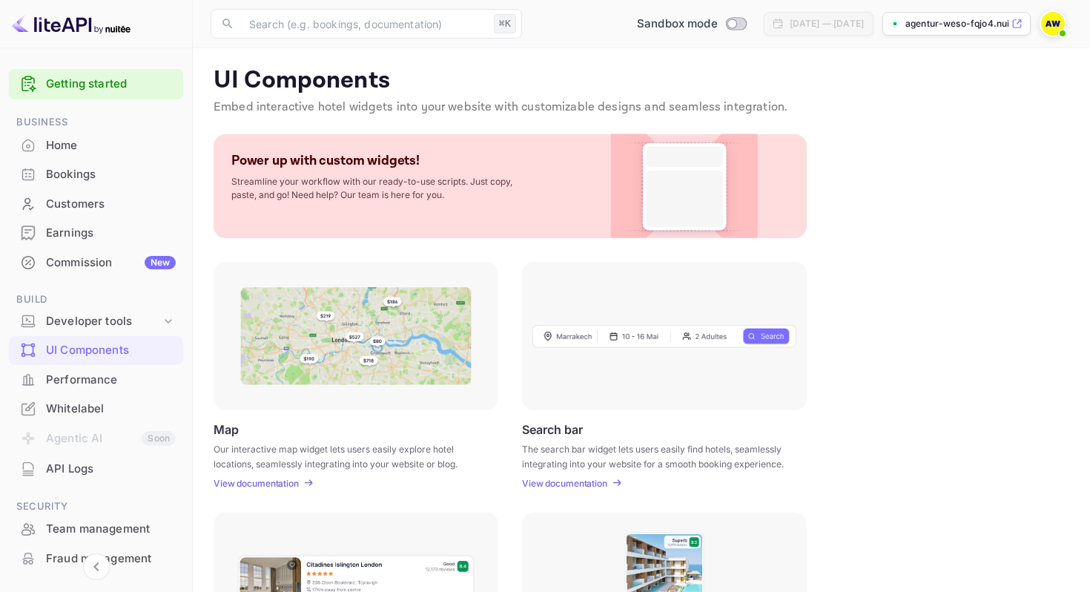
click at [362, 337] on img at bounding box center [355, 336] width 231 height 98
click at [104, 150] on div "Home" at bounding box center [111, 145] width 130 height 17
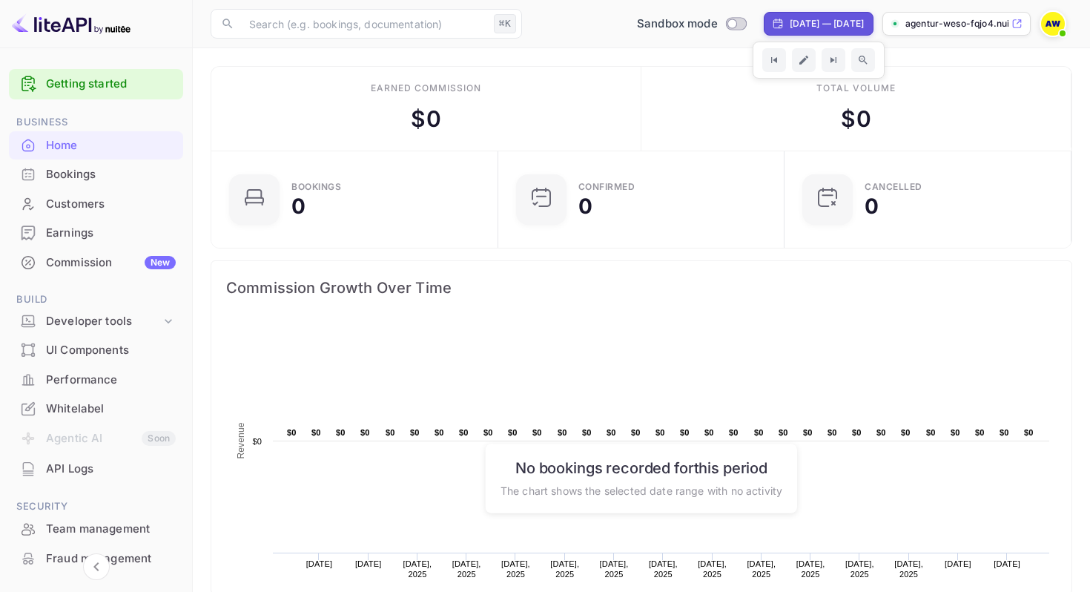
click at [1048, 33] on img at bounding box center [1053, 24] width 24 height 24
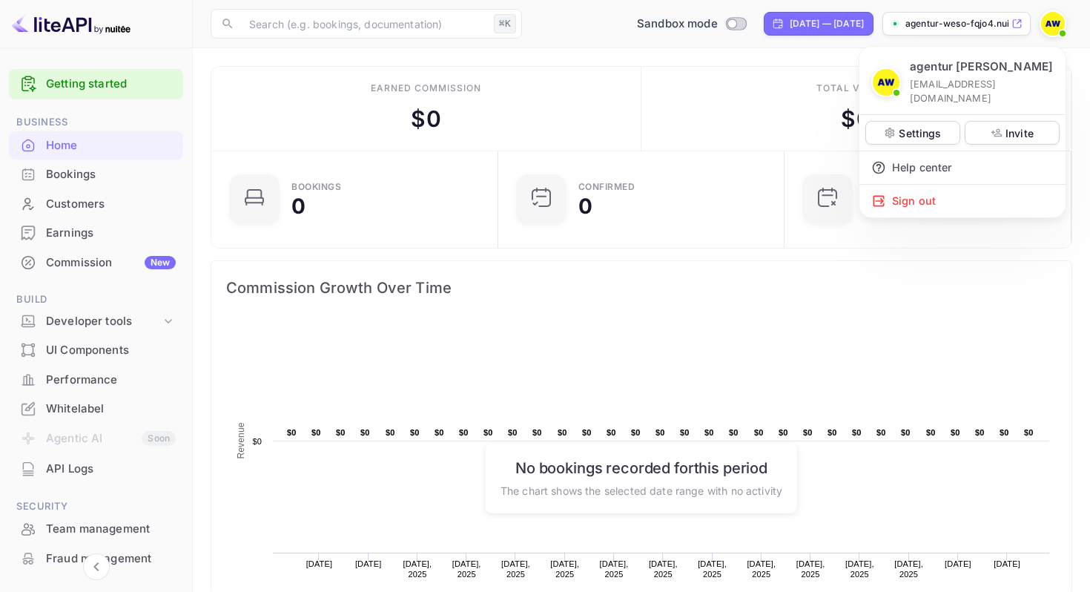
click at [1021, 23] on div at bounding box center [545, 296] width 1090 height 592
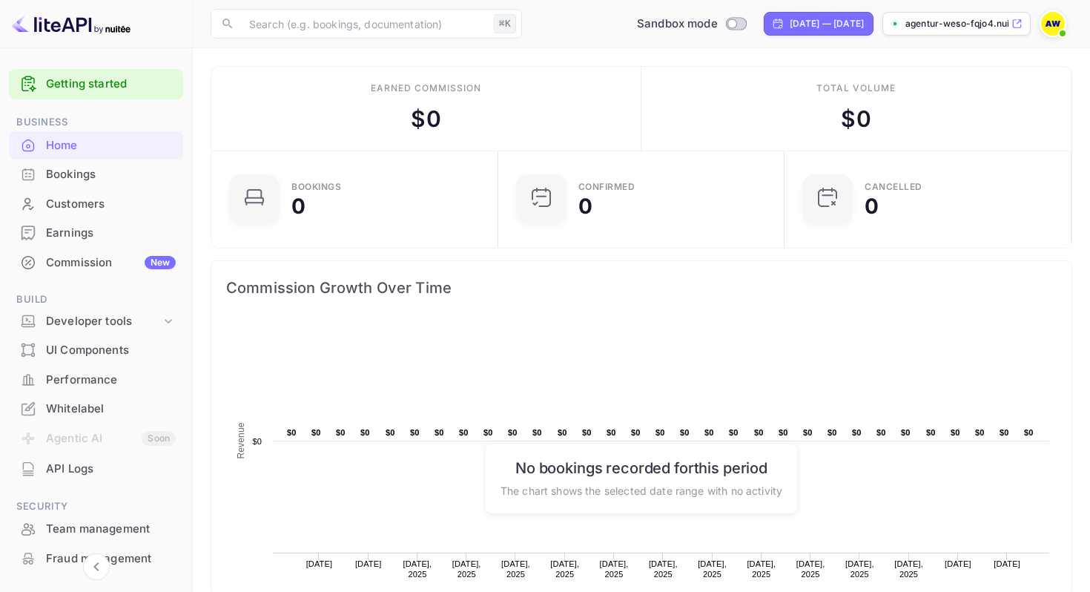
click at [1013, 23] on icon at bounding box center [1016, 24] width 11 height 10
click at [66, 169] on div "Bookings" at bounding box center [111, 174] width 130 height 17
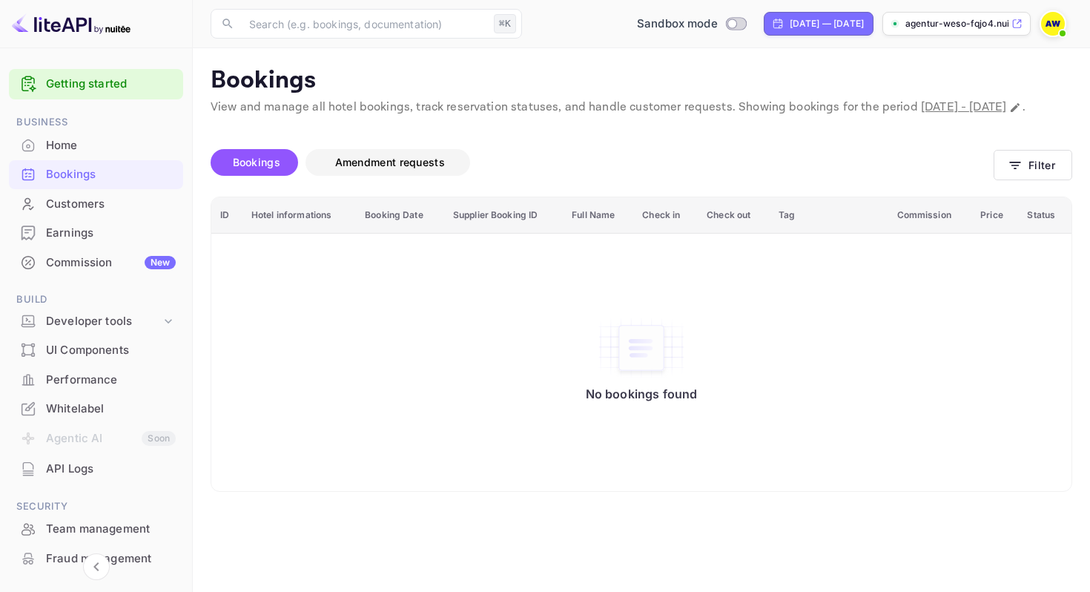
click at [353, 168] on span "Amendment requests" at bounding box center [390, 162] width 110 height 13
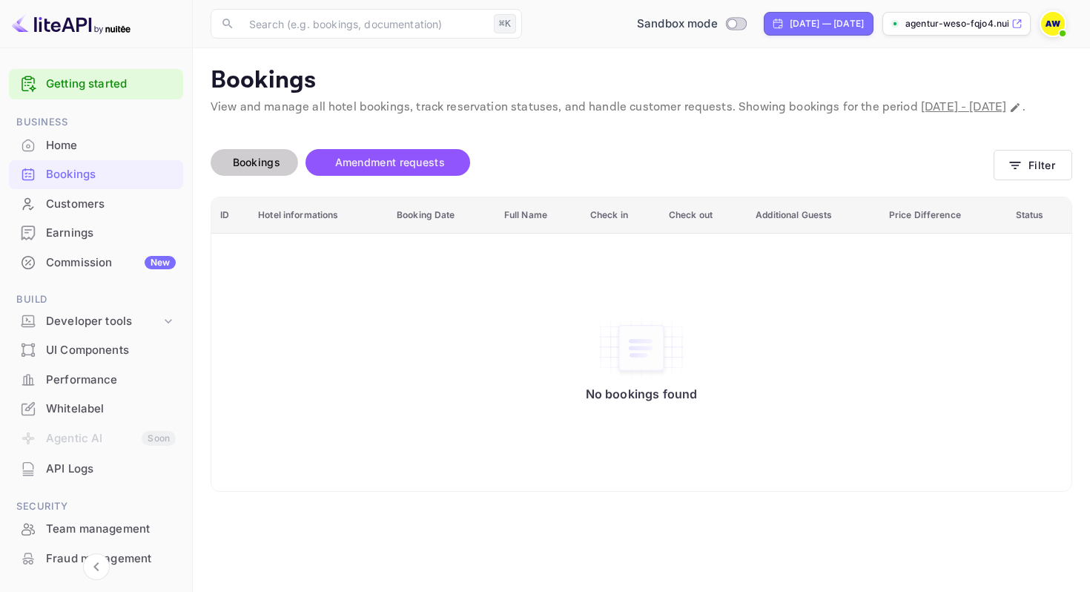
click at [265, 168] on span "Bookings" at bounding box center [256, 162] width 47 height 13
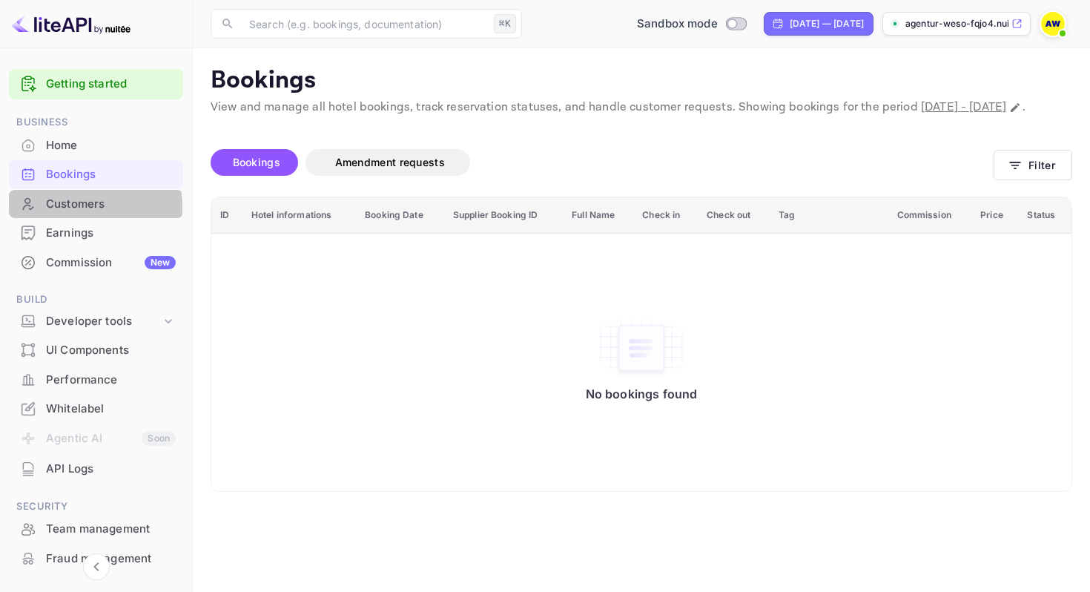
click at [64, 208] on div "Customers" at bounding box center [111, 204] width 130 height 17
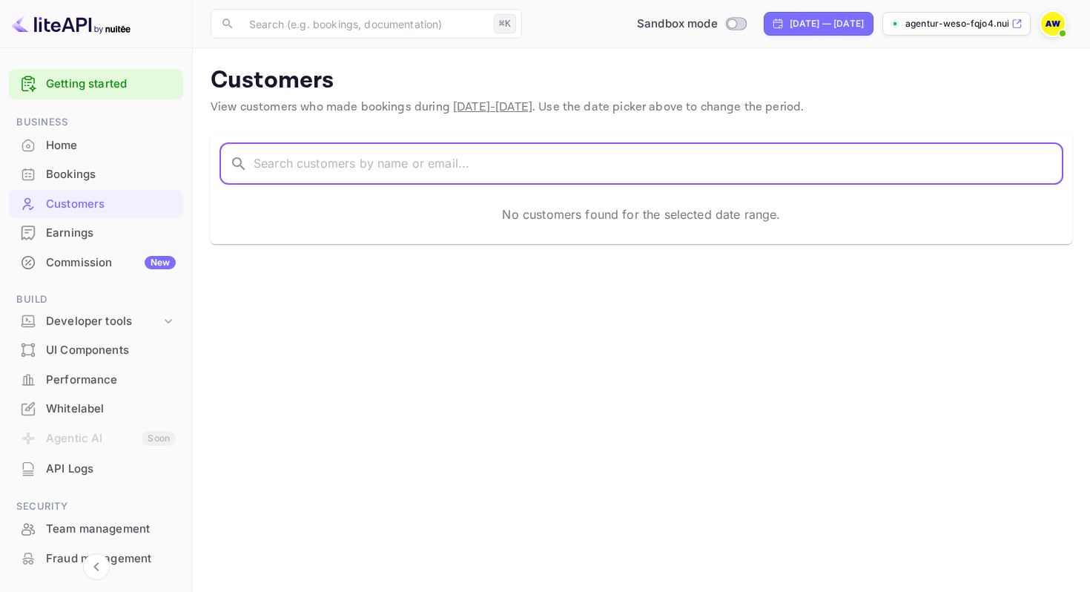
click at [308, 156] on input "text" at bounding box center [658, 164] width 809 height 42
click at [280, 382] on main "Customers View customers who made bookings during Sep 05 - Oct 05, 2025 . Use t…" at bounding box center [641, 319] width 897 height 543
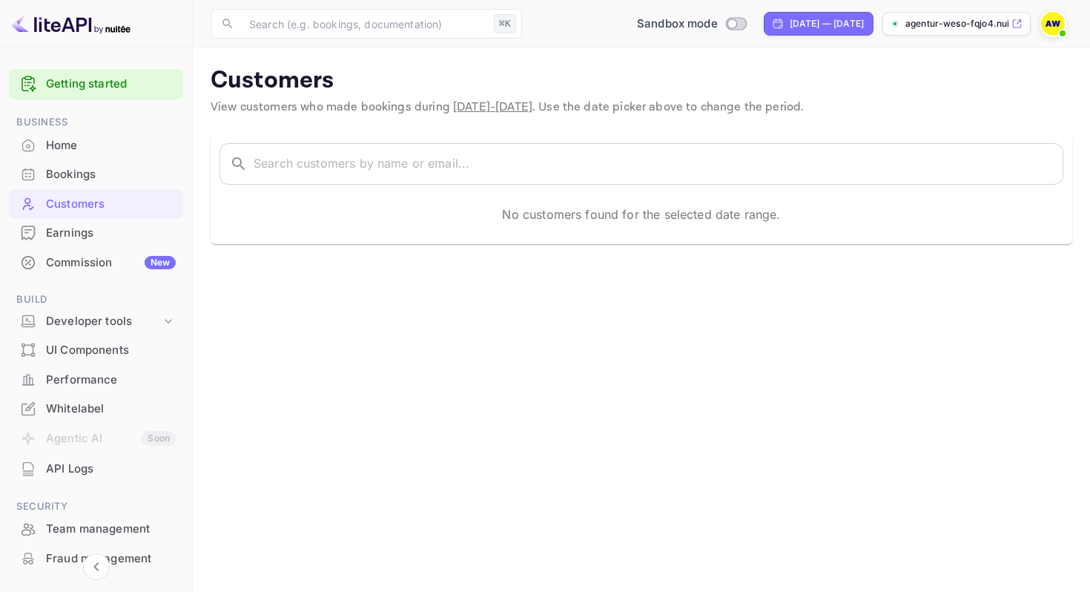
click at [105, 225] on div "Earnings" at bounding box center [111, 233] width 130 height 17
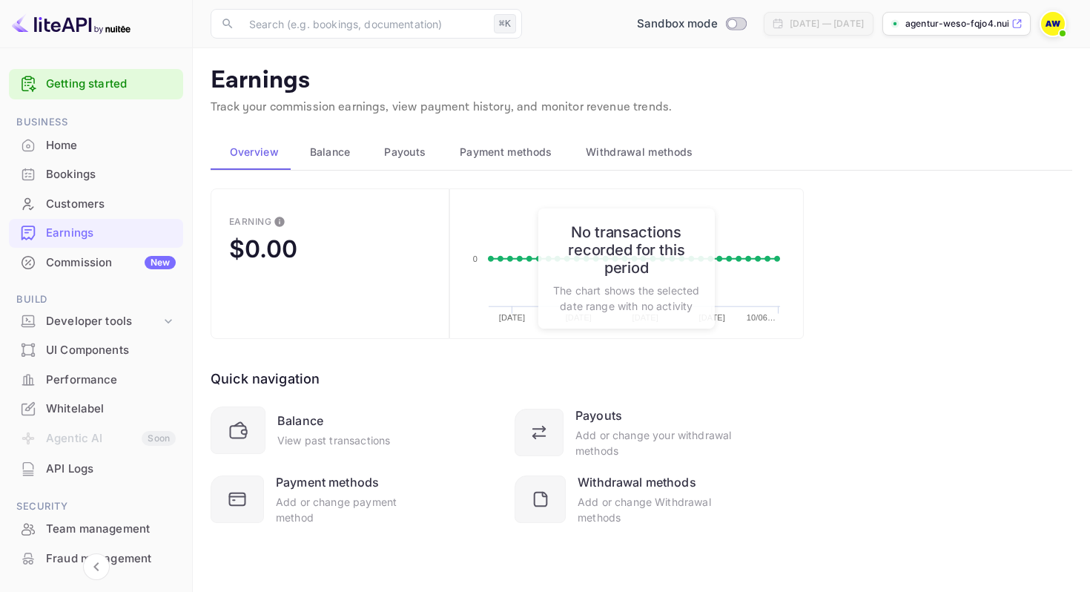
click at [327, 157] on span "Balance" at bounding box center [330, 152] width 41 height 18
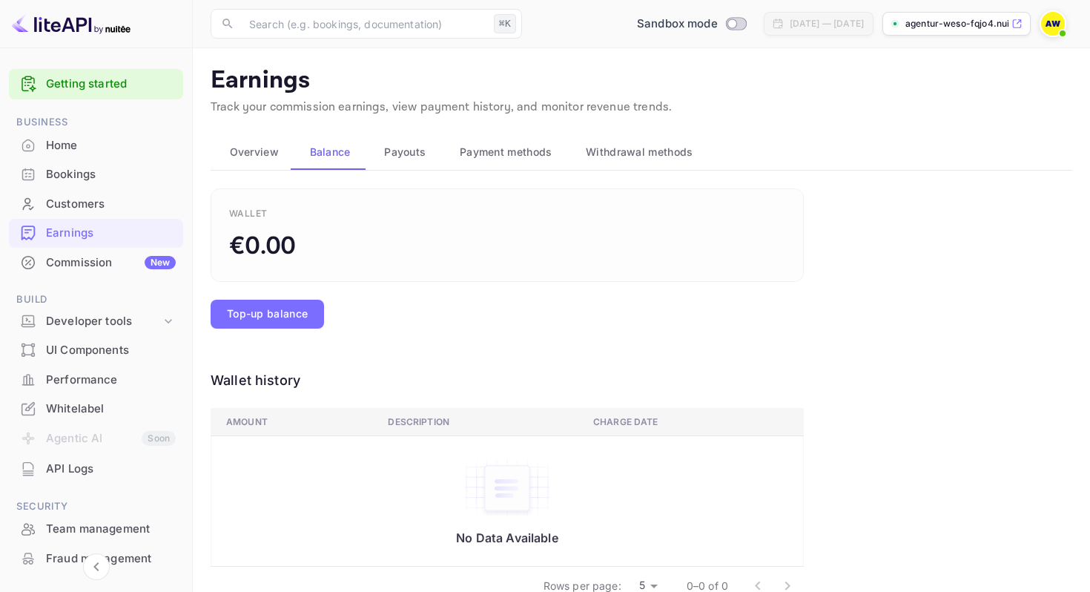
click at [447, 139] on button "Payment methods" at bounding box center [503, 152] width 126 height 36
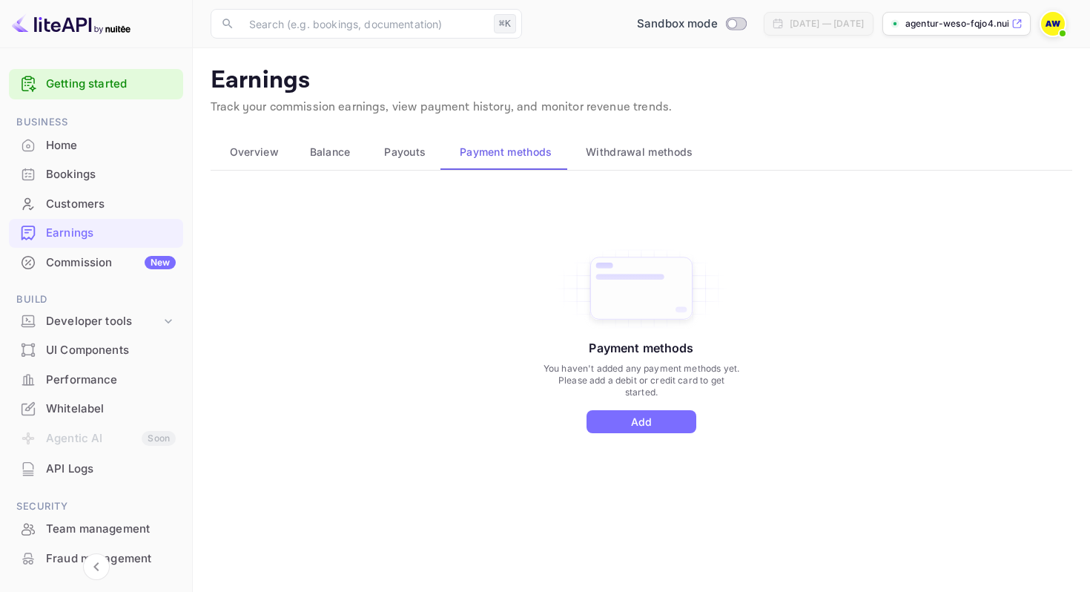
click at [96, 265] on div "Commission New" at bounding box center [111, 262] width 130 height 17
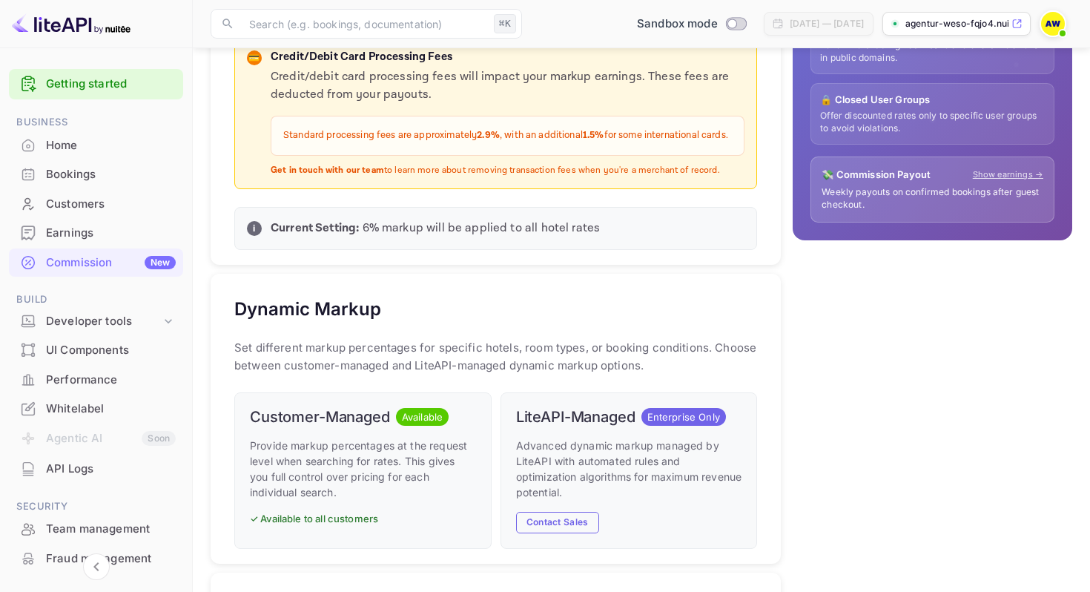
scroll to position [504, 0]
click at [61, 328] on div "Developer tools" at bounding box center [103, 321] width 115 height 17
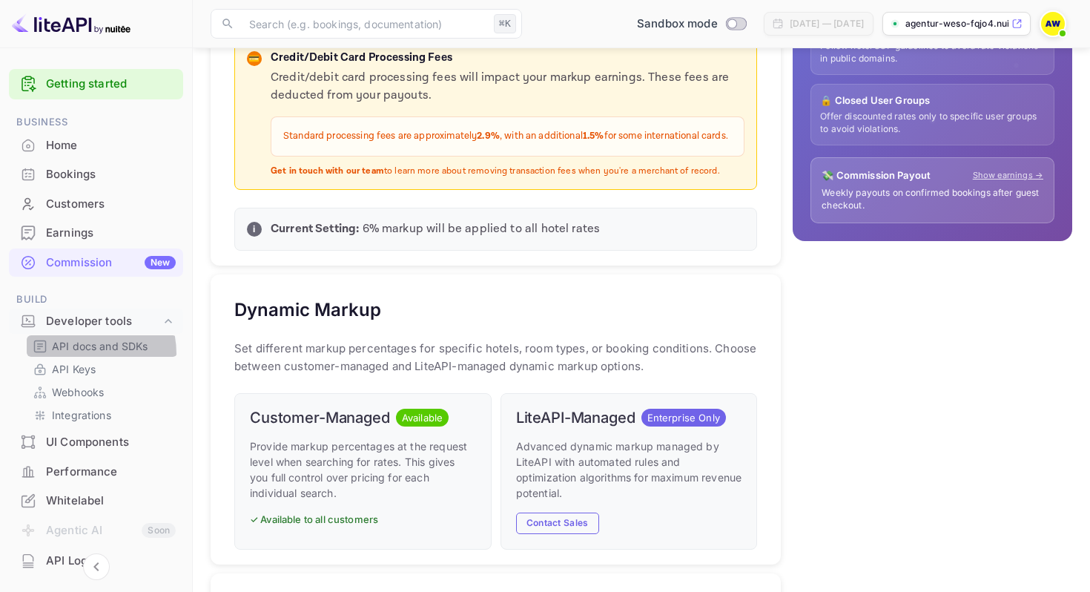
click at [66, 354] on div "API docs and SDKs" at bounding box center [102, 345] width 150 height 21
click at [93, 351] on p "API docs and SDKs" at bounding box center [100, 346] width 96 height 16
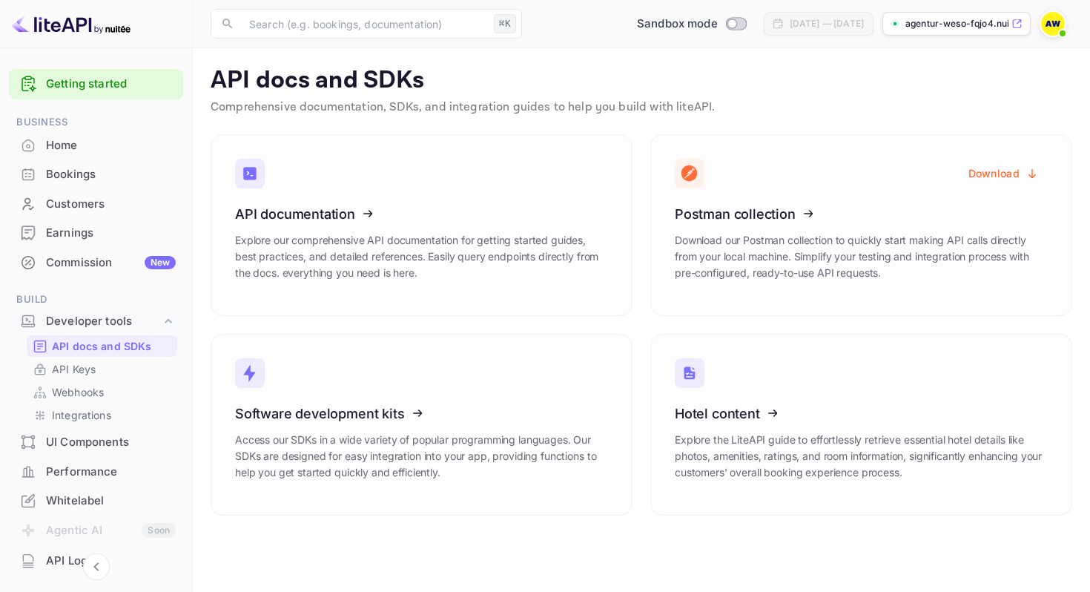
click at [69, 143] on div "Home" at bounding box center [111, 145] width 130 height 17
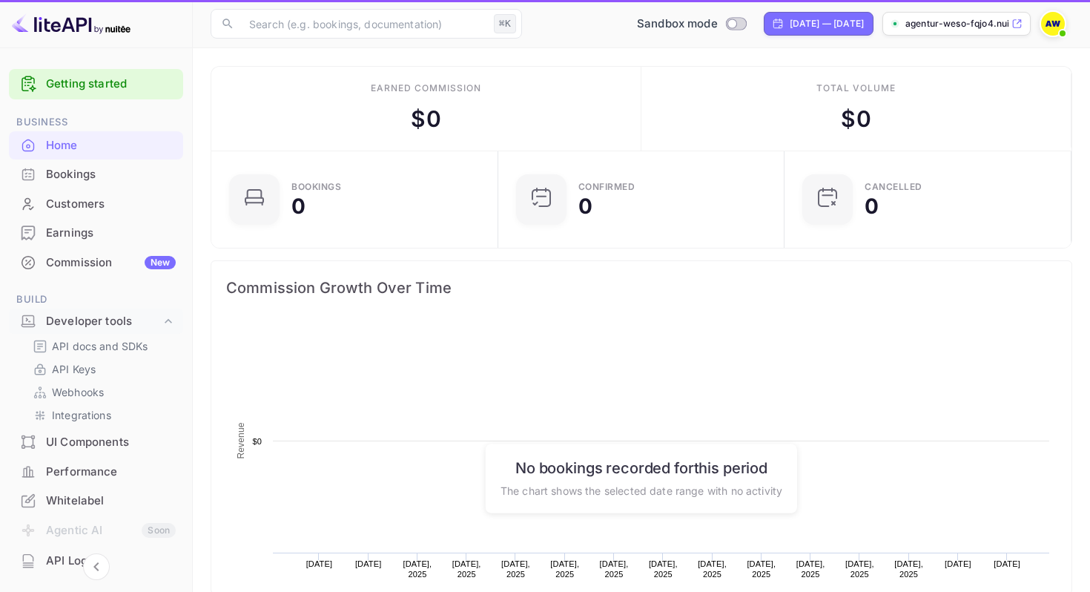
scroll to position [241, 278]
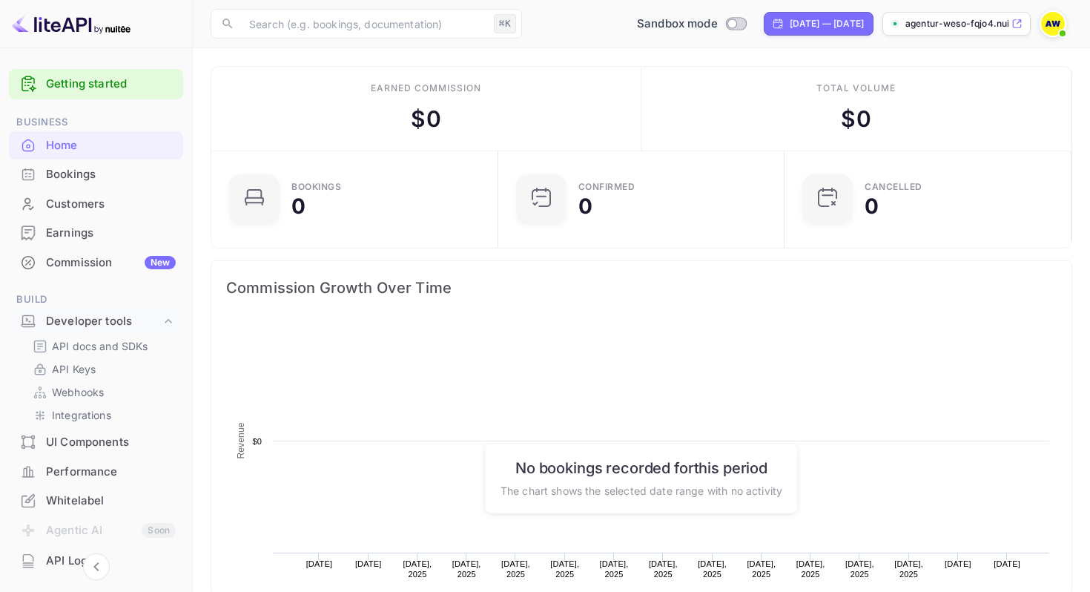
click at [79, 82] on link "Getting started" at bounding box center [111, 84] width 130 height 17
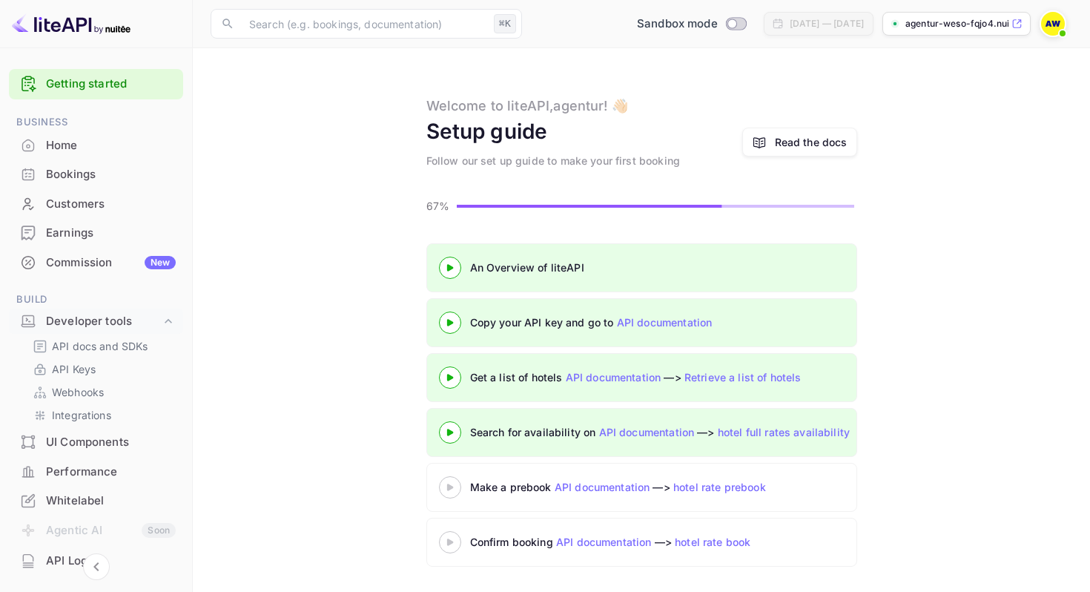
click at [447, 487] on 3 at bounding box center [449, 486] width 6 height 7
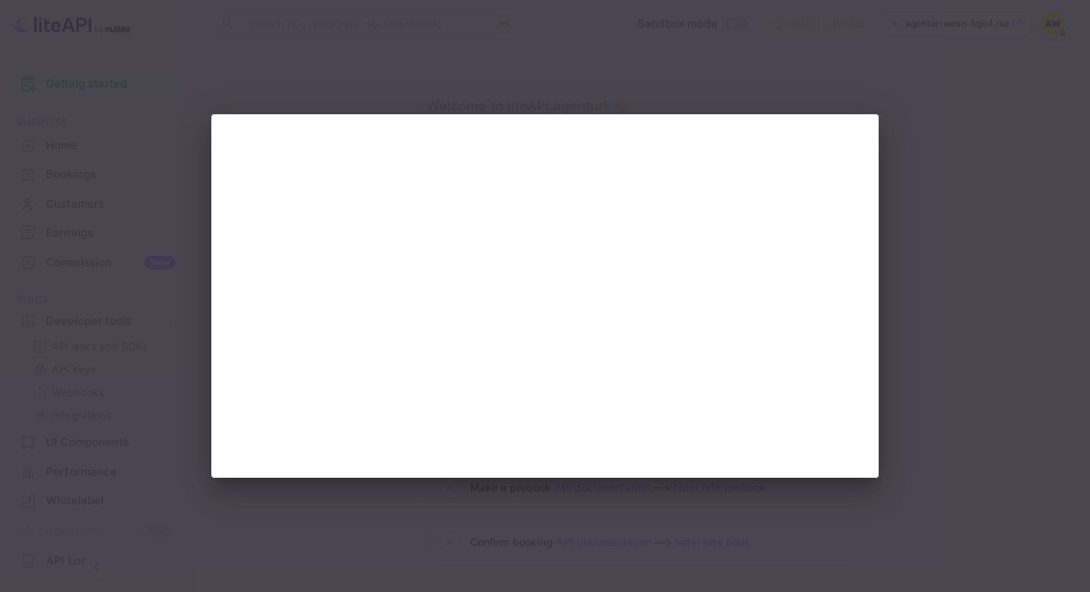
click at [944, 423] on div at bounding box center [545, 296] width 1090 height 592
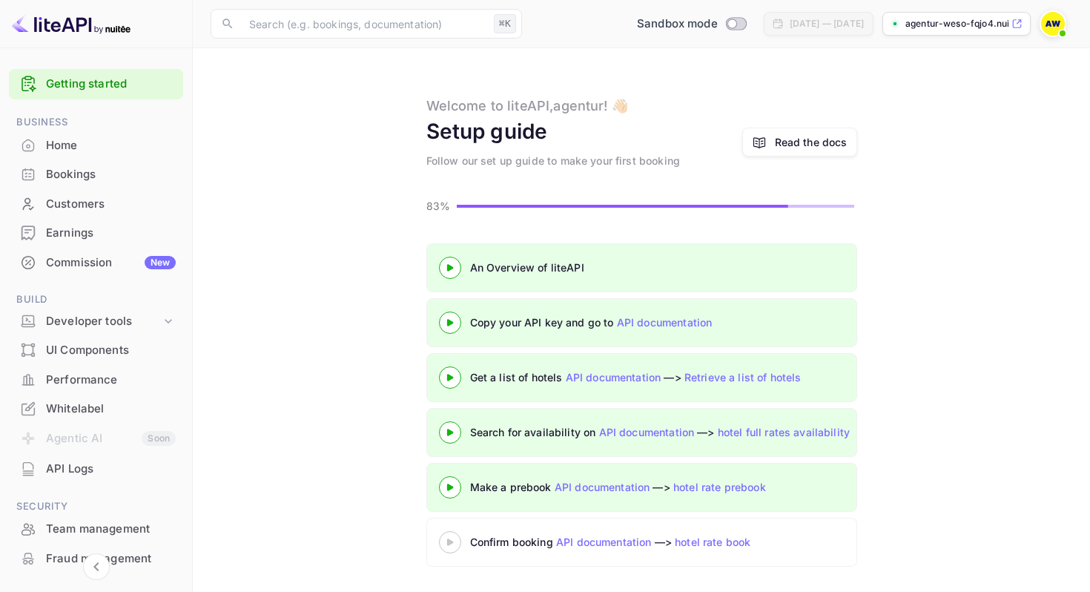
click at [451, 541] on 3 at bounding box center [449, 541] width 6 height 7
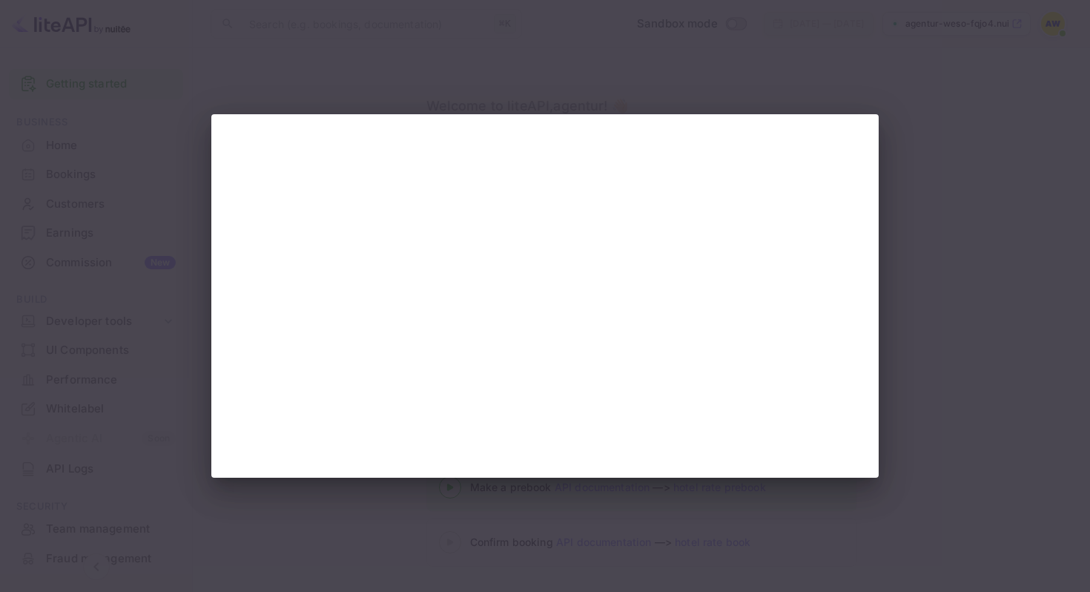
click at [904, 371] on div at bounding box center [545, 296] width 1090 height 592
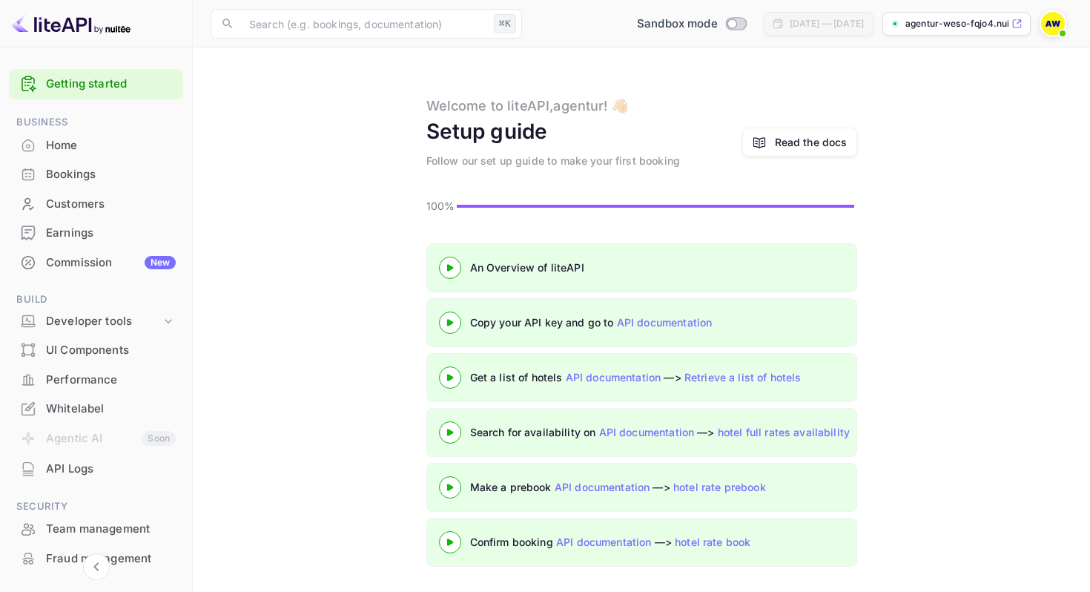
click at [95, 90] on link "Getting started" at bounding box center [111, 84] width 130 height 17
click at [1049, 30] on img at bounding box center [1053, 24] width 24 height 24
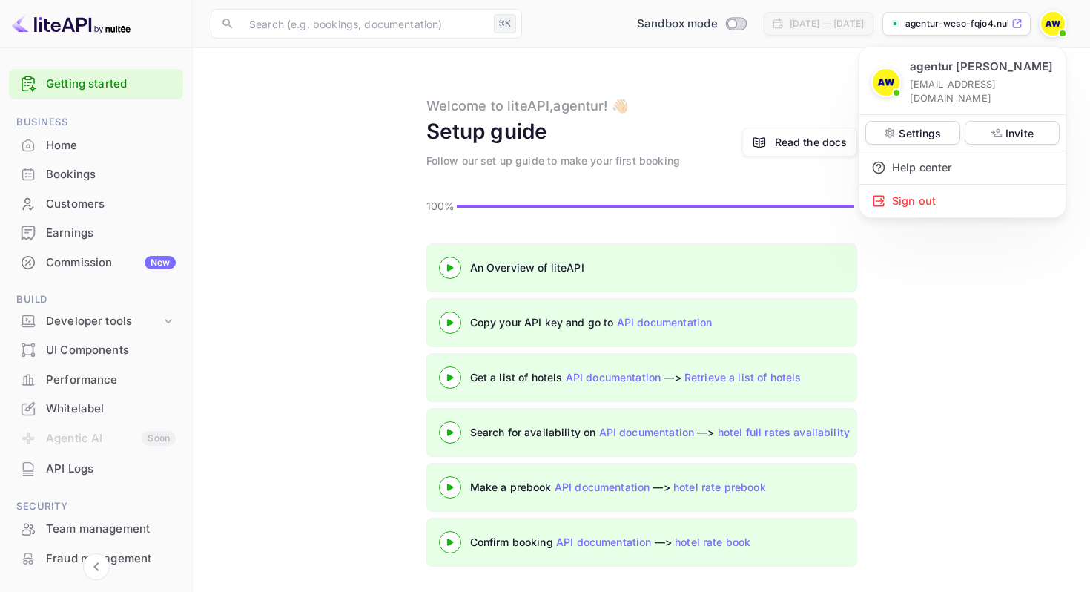
click at [951, 340] on div at bounding box center [545, 296] width 1090 height 592
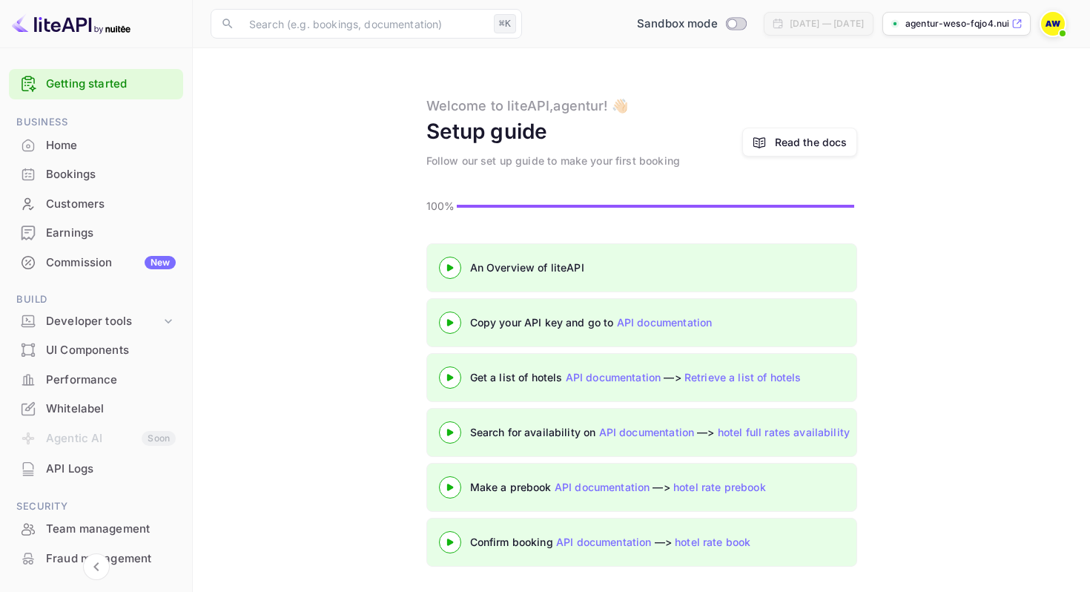
click at [63, 70] on div "Getting started" at bounding box center [96, 84] width 174 height 30
click at [46, 145] on div "Home" at bounding box center [111, 145] width 130 height 17
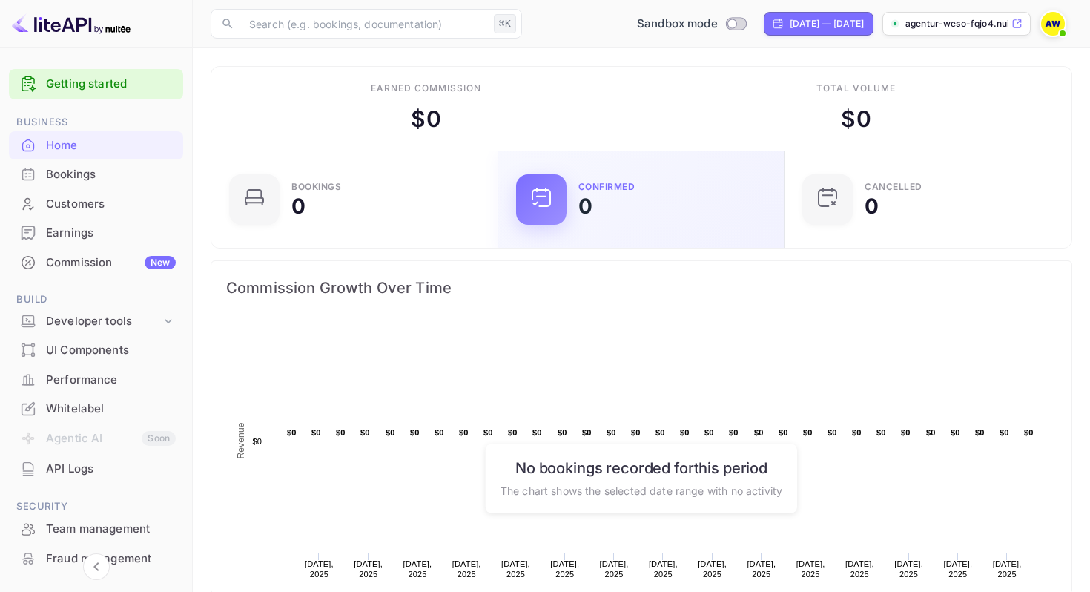
click at [569, 188] on div "Confirmed 0" at bounding box center [641, 199] width 251 height 50
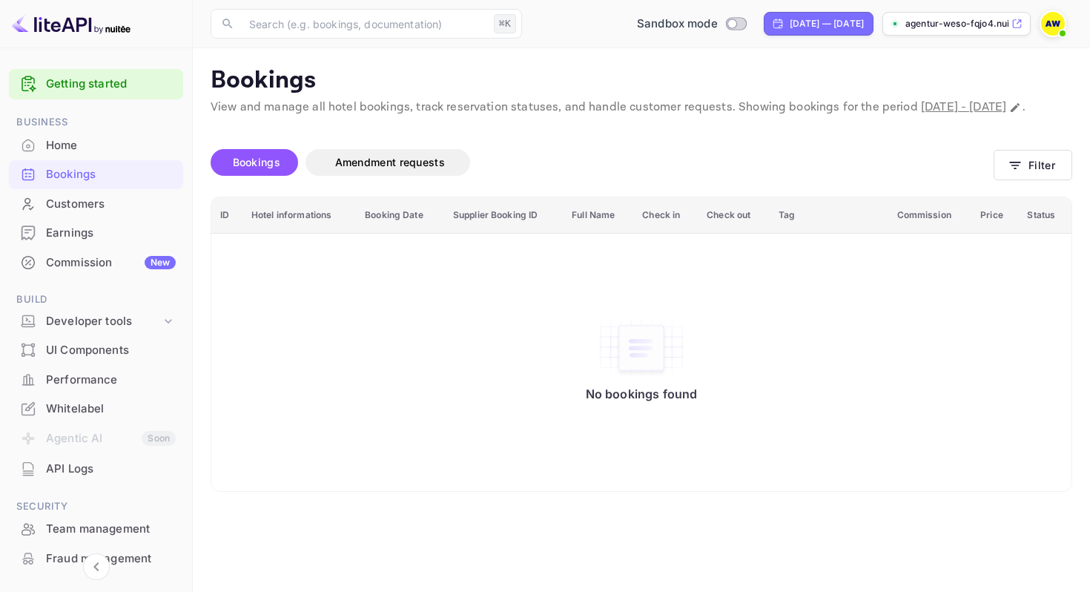
click at [87, 153] on div "Home" at bounding box center [111, 145] width 130 height 17
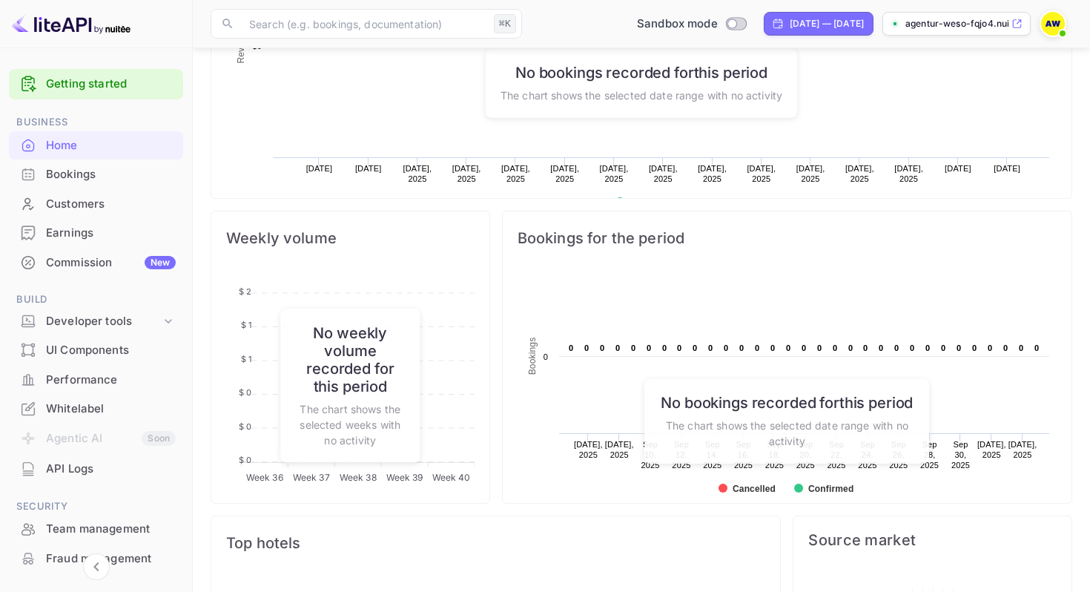
scroll to position [541, 0]
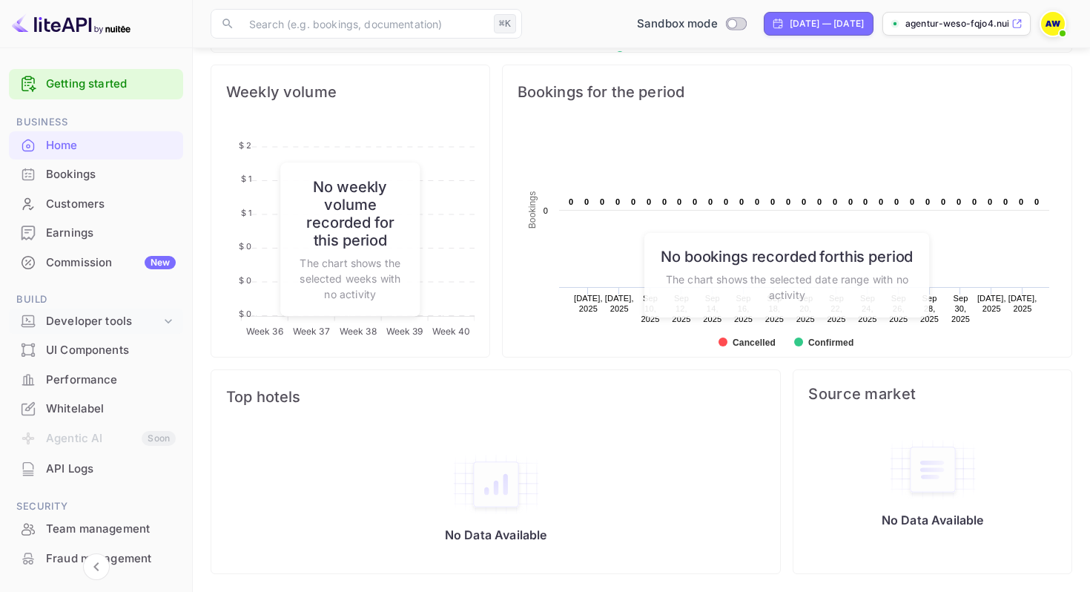
click at [173, 311] on div "Developer tools" at bounding box center [96, 321] width 174 height 26
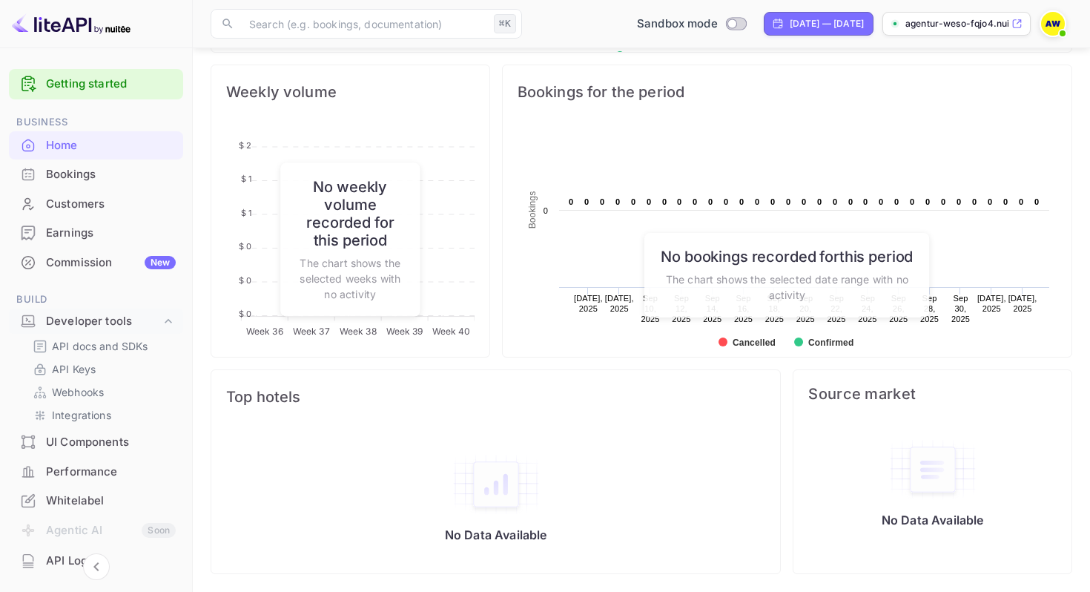
click at [199, 294] on div "Weekly volume Week 36 Week 36 Week 37 Week 37 Week 38 Week 38 Week 39 Week 39 W…" at bounding box center [344, 205] width 291 height 305
